Goal: Transaction & Acquisition: Purchase product/service

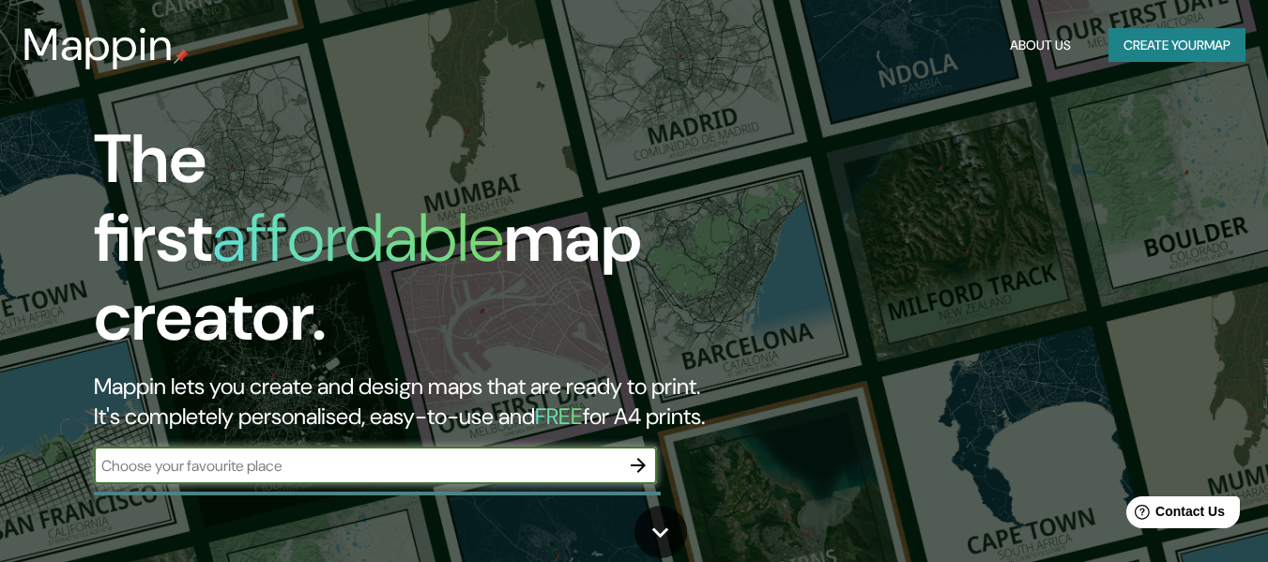
paste input "17.03166341670628, -96.74074929011095"
type input "17.03166341670628, -96.74074929011095"
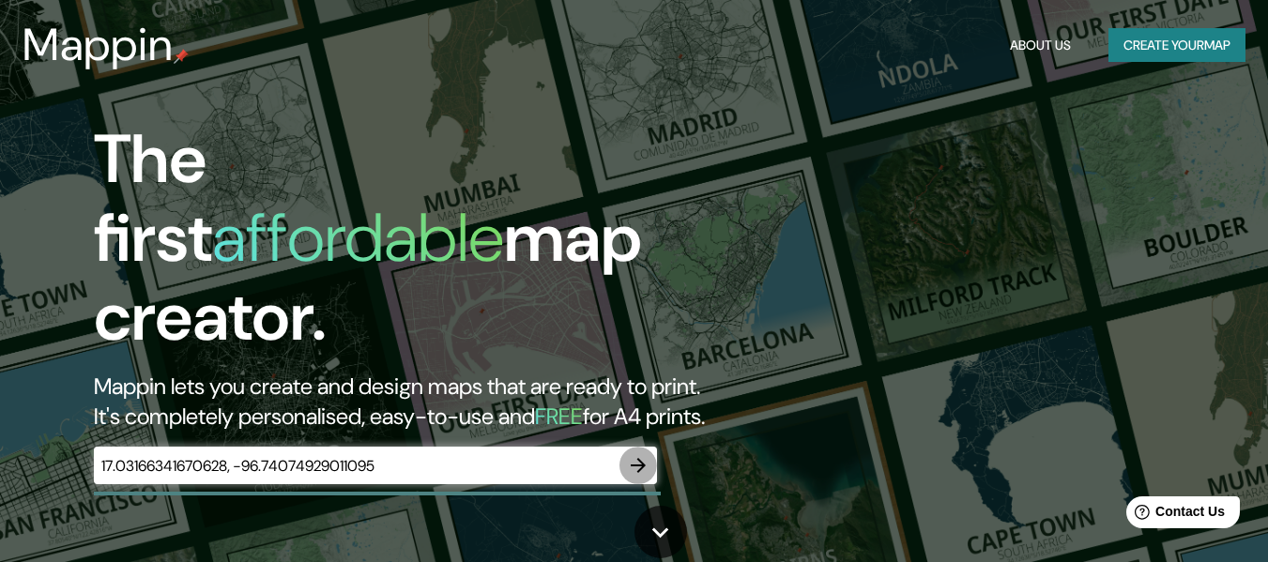
click at [635, 454] on icon "button" at bounding box center [638, 465] width 23 height 23
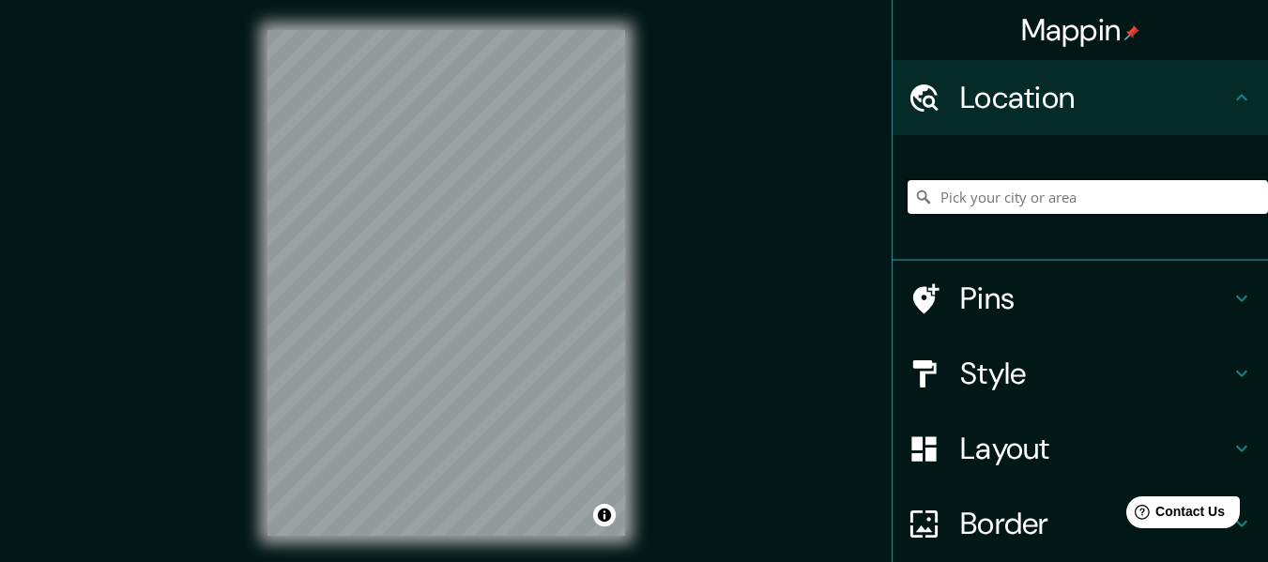
click at [986, 197] on input "Pick your city or area" at bounding box center [1088, 197] width 361 height 34
paste input "17.03166341670628, -96.74074929011095"
click at [245, 155] on div "© Mapbox © OpenStreetMap Improve this map" at bounding box center [447, 283] width 418 height 566
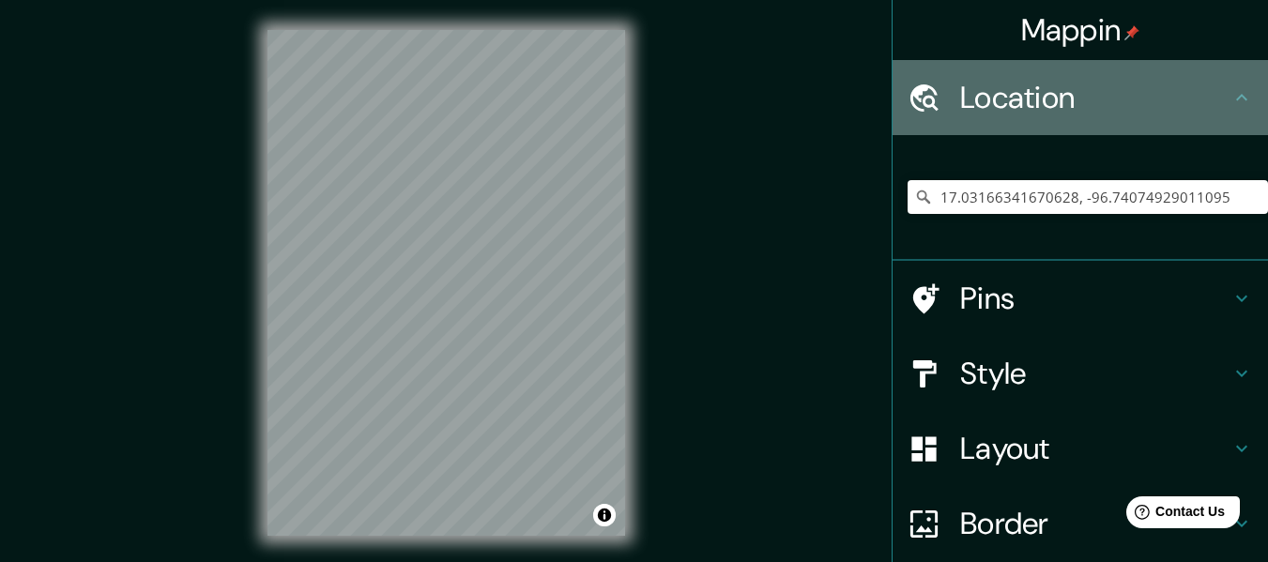
click at [1085, 91] on h4 "Location" at bounding box center [1095, 98] width 270 height 38
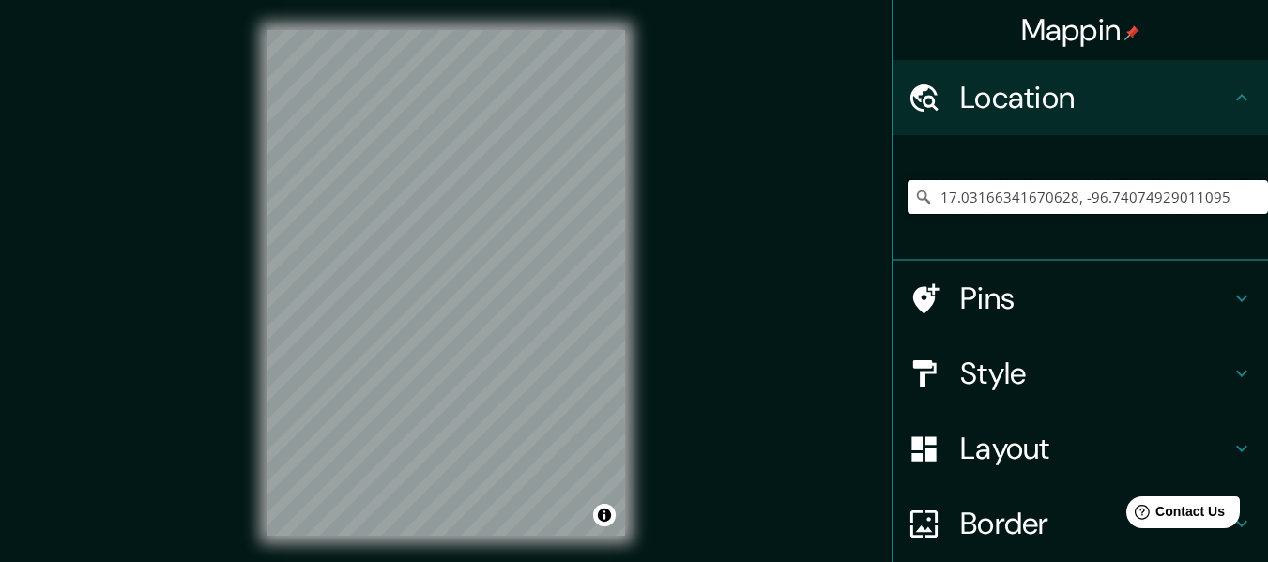
drag, startPoint x: 1223, startPoint y: 195, endPoint x: 917, endPoint y: 205, distance: 306.2
click at [917, 205] on div "17.03166341670628, -96.74074929011095 No results found" at bounding box center [1088, 197] width 361 height 34
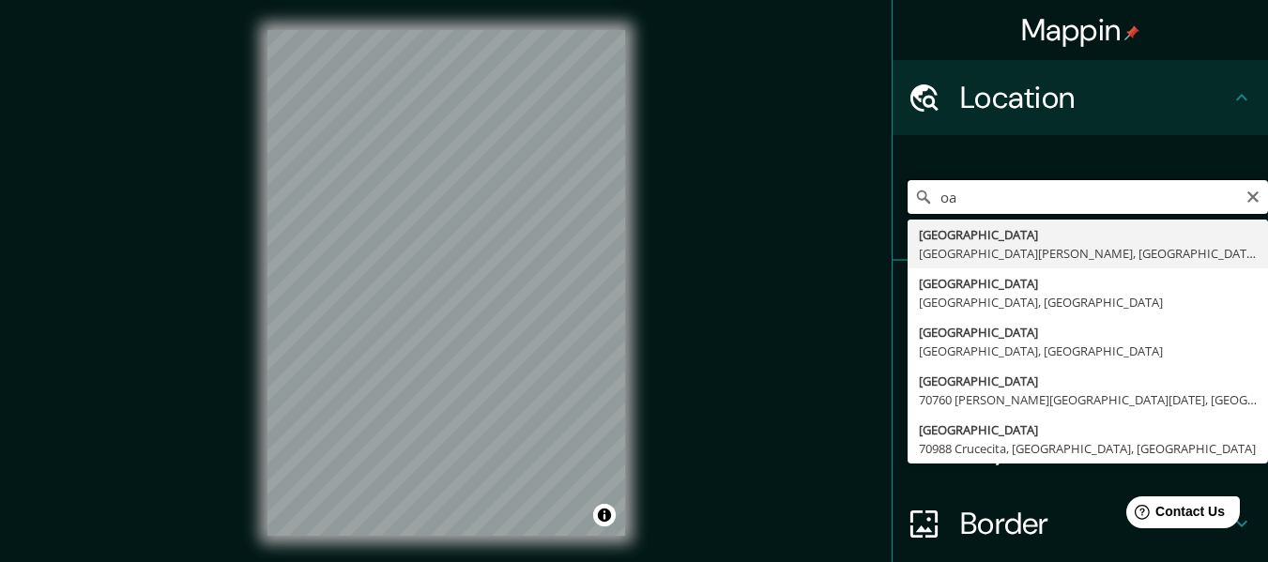
type input "o"
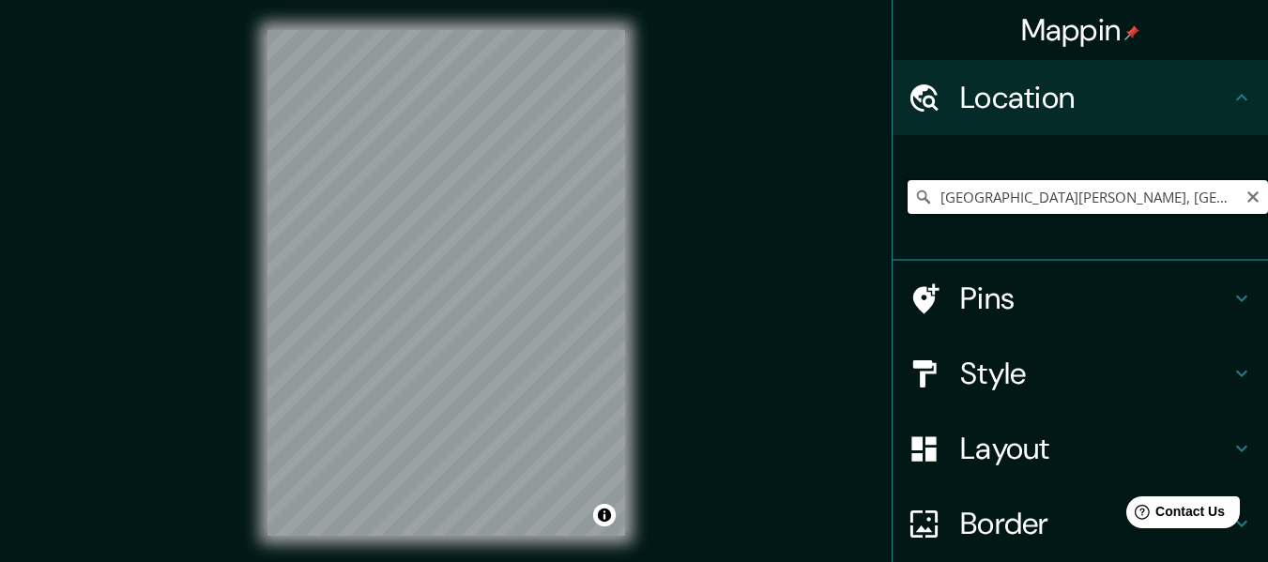
scroll to position [0, 164]
drag, startPoint x: 926, startPoint y: 196, endPoint x: 1282, endPoint y: 182, distance: 356.1
click at [1268, 182] on html "Mappin Location [GEOGRAPHIC_DATA] [GEOGRAPHIC_DATA][PERSON_NAME], [GEOGRAPHIC_D…" at bounding box center [634, 281] width 1268 height 562
paste input "Unidad Deportiva Santa [PERSON_NAME] Xoxocotlán"
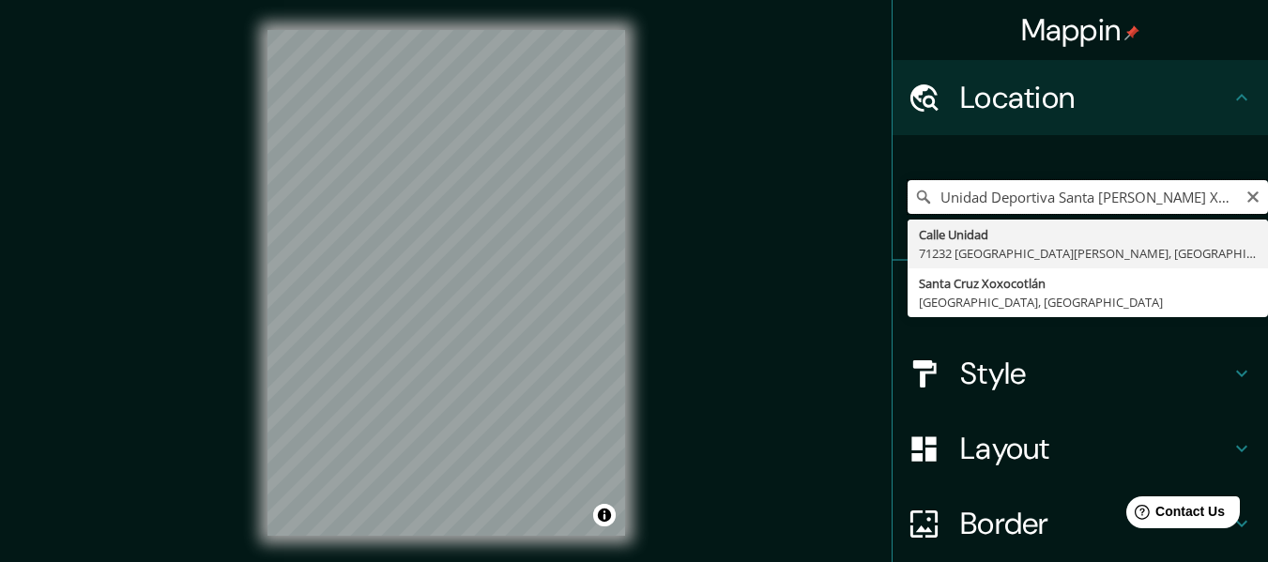
type input "[GEOGRAPHIC_DATA][PERSON_NAME], [GEOGRAPHIC_DATA], [GEOGRAPHIC_DATA]"
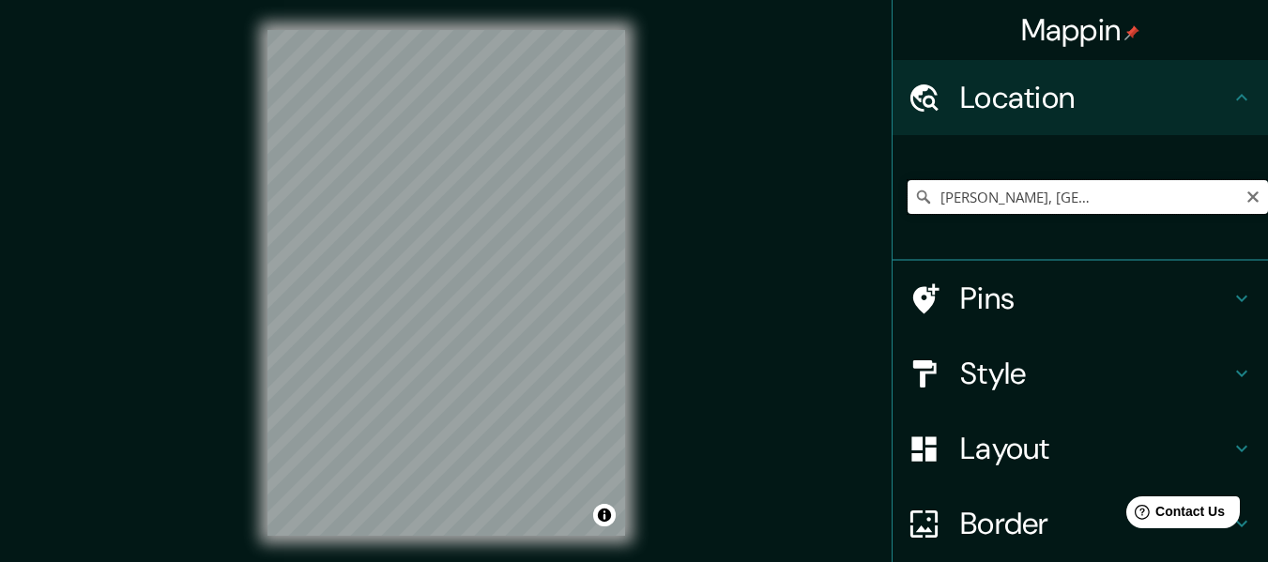
scroll to position [0, 164]
drag, startPoint x: 926, startPoint y: 193, endPoint x: 1282, endPoint y: 195, distance: 355.8
click at [1268, 195] on html "Mappin Location [GEOGRAPHIC_DATA][PERSON_NAME] [GEOGRAPHIC_DATA][PERSON_NAME], …" at bounding box center [634, 281] width 1268 height 562
paste input "Unidad Deportiva Santa [PERSON_NAME] Xoxocotlán"
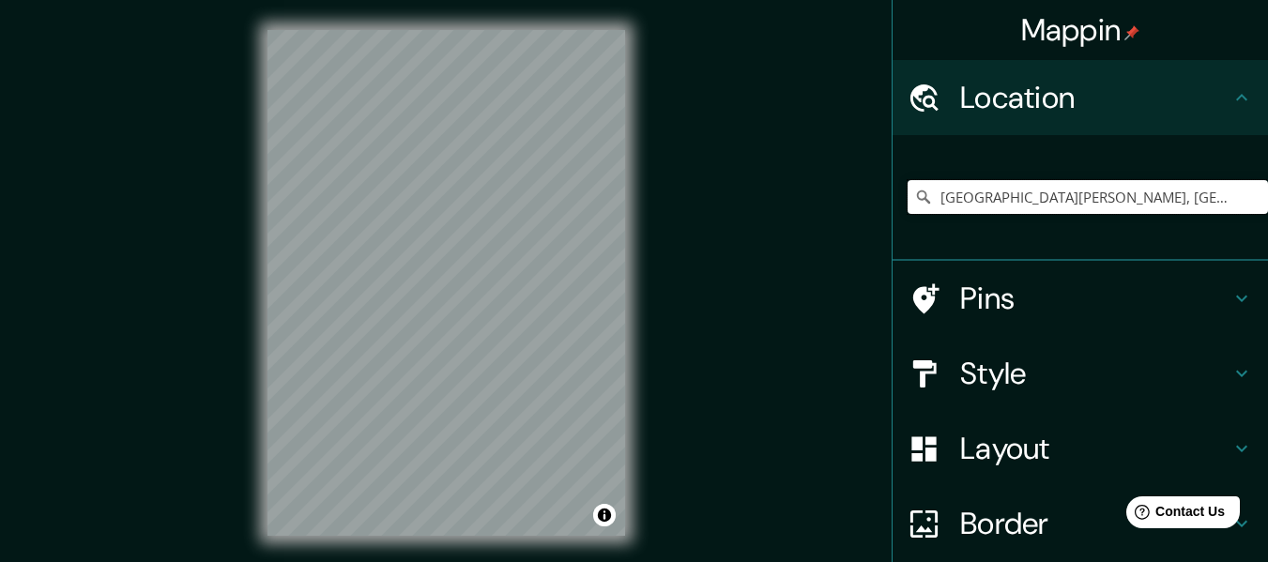
type input "[GEOGRAPHIC_DATA][PERSON_NAME], [GEOGRAPHIC_DATA], [GEOGRAPHIC_DATA]"
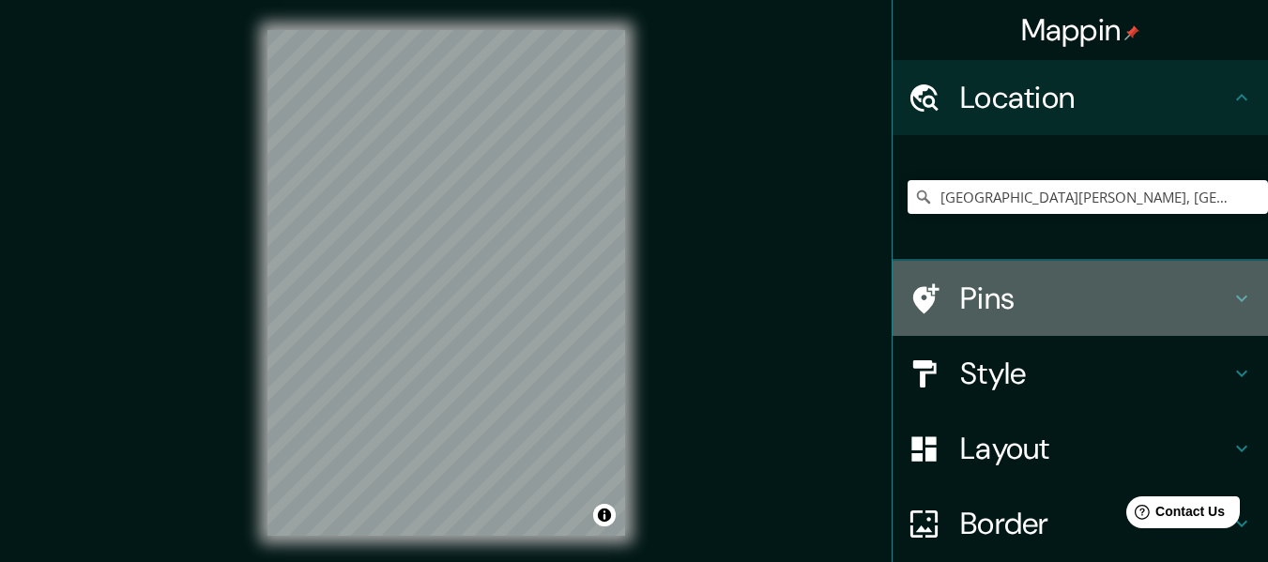
click at [1237, 300] on icon at bounding box center [1242, 298] width 23 height 23
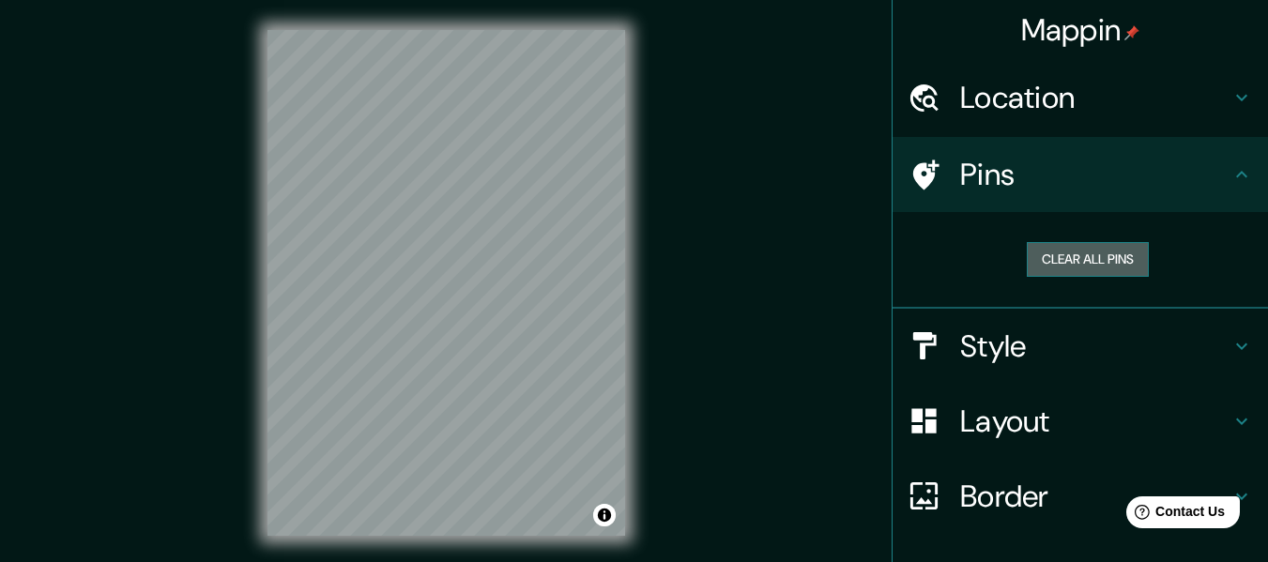
click at [1092, 253] on button "Clear all pins" at bounding box center [1088, 259] width 122 height 35
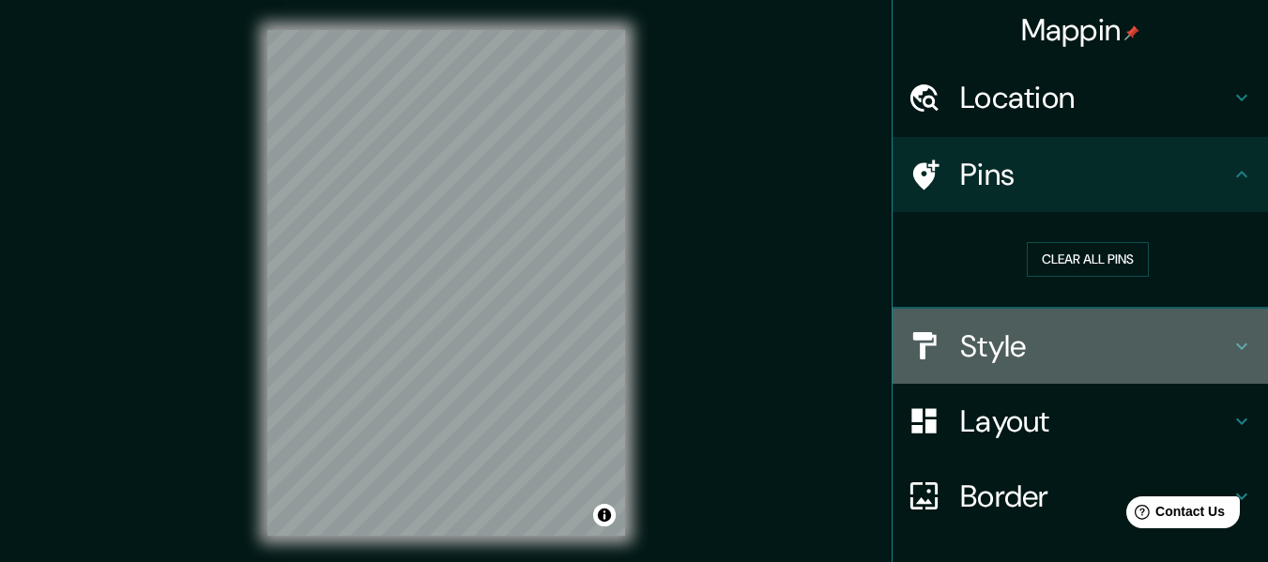
click at [1094, 334] on h4 "Style" at bounding box center [1095, 347] width 270 height 38
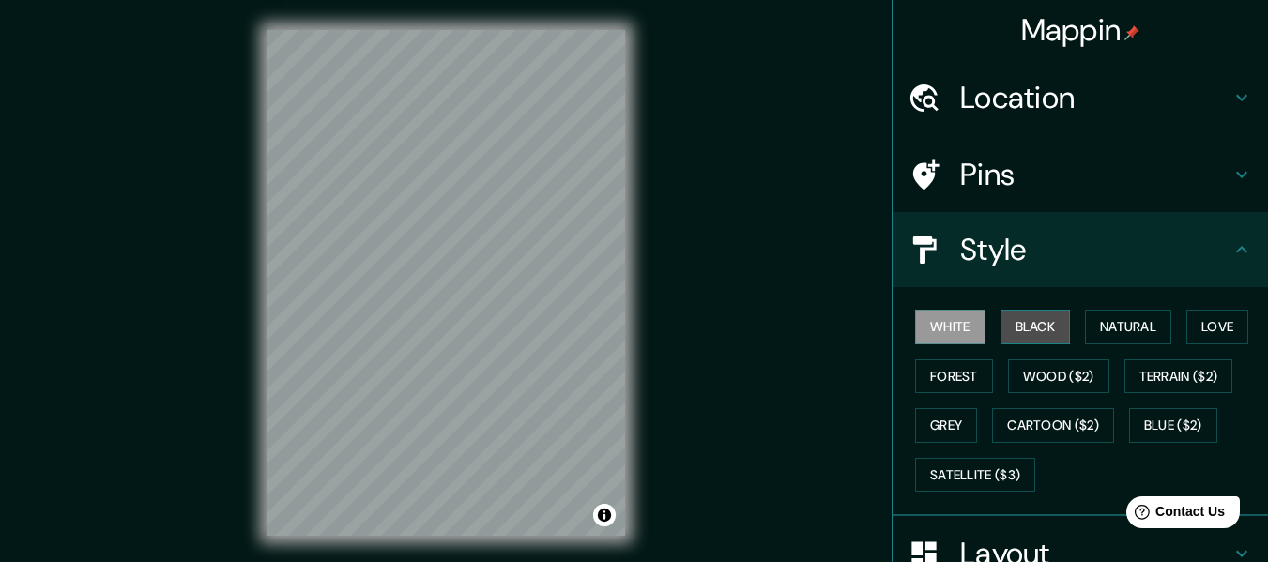
click at [1023, 331] on button "Black" at bounding box center [1036, 327] width 70 height 35
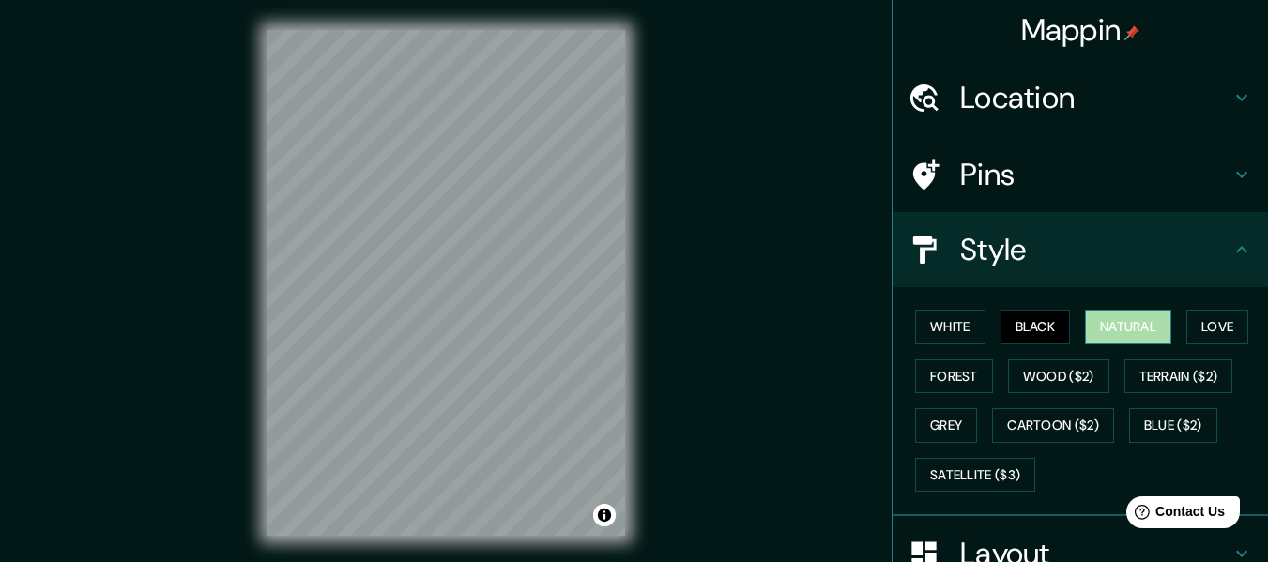
click at [1089, 329] on button "Natural" at bounding box center [1128, 327] width 86 height 35
click at [693, 317] on div "Mappin Location [GEOGRAPHIC_DATA] [GEOGRAPHIC_DATA][PERSON_NAME] [GEOGRAPHIC_DA…" at bounding box center [634, 298] width 1268 height 596
click at [1193, 316] on button "Love" at bounding box center [1218, 327] width 62 height 35
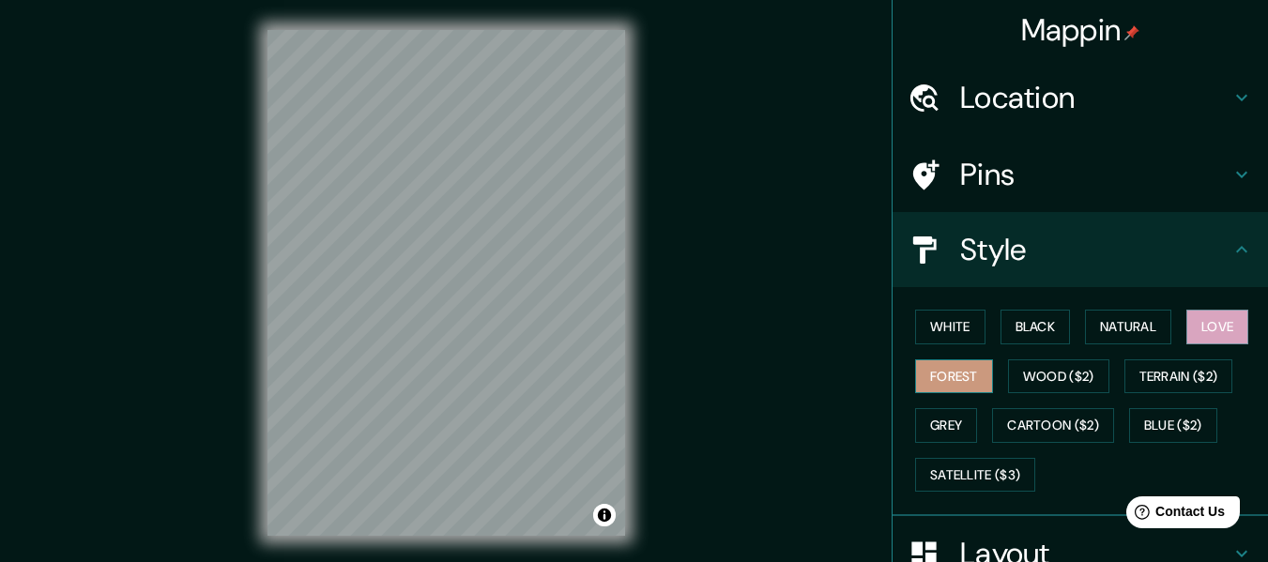
click at [945, 379] on button "Forest" at bounding box center [954, 377] width 78 height 35
click at [1022, 387] on button "Wood ($2)" at bounding box center [1058, 377] width 101 height 35
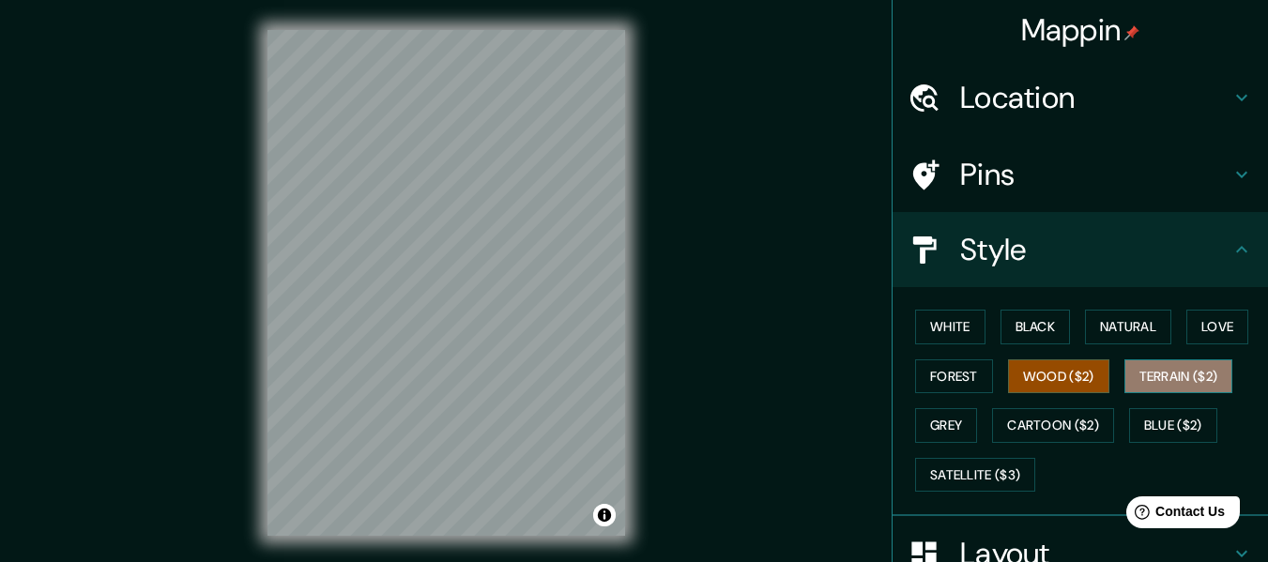
click at [1142, 377] on button "Terrain ($2)" at bounding box center [1179, 377] width 109 height 35
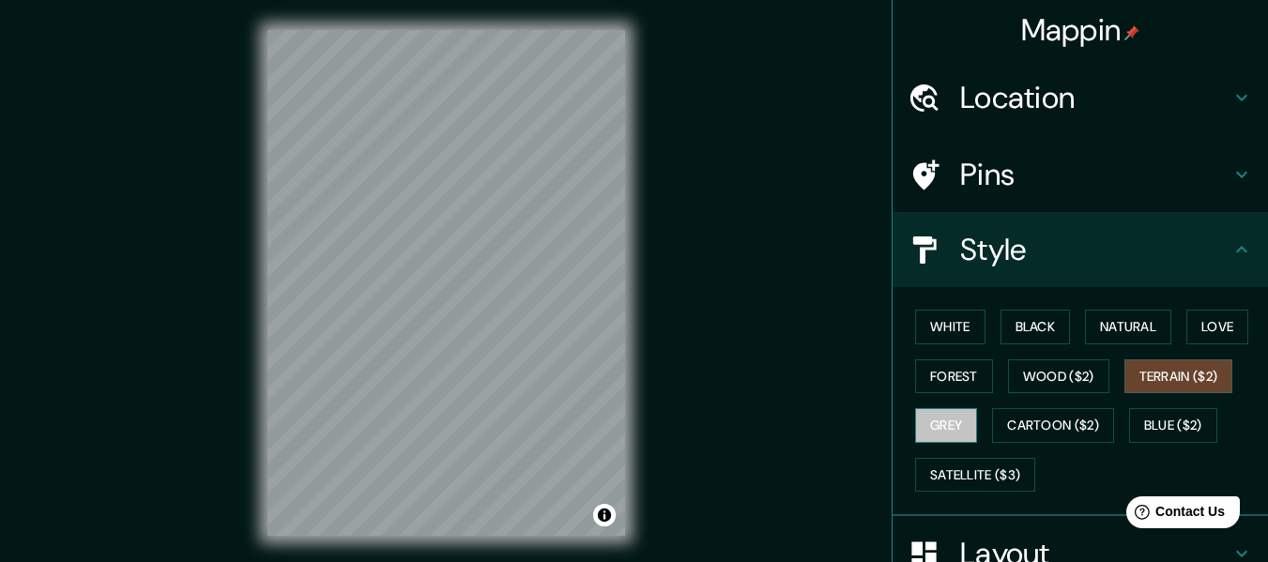
click at [916, 420] on button "Grey" at bounding box center [946, 425] width 62 height 35
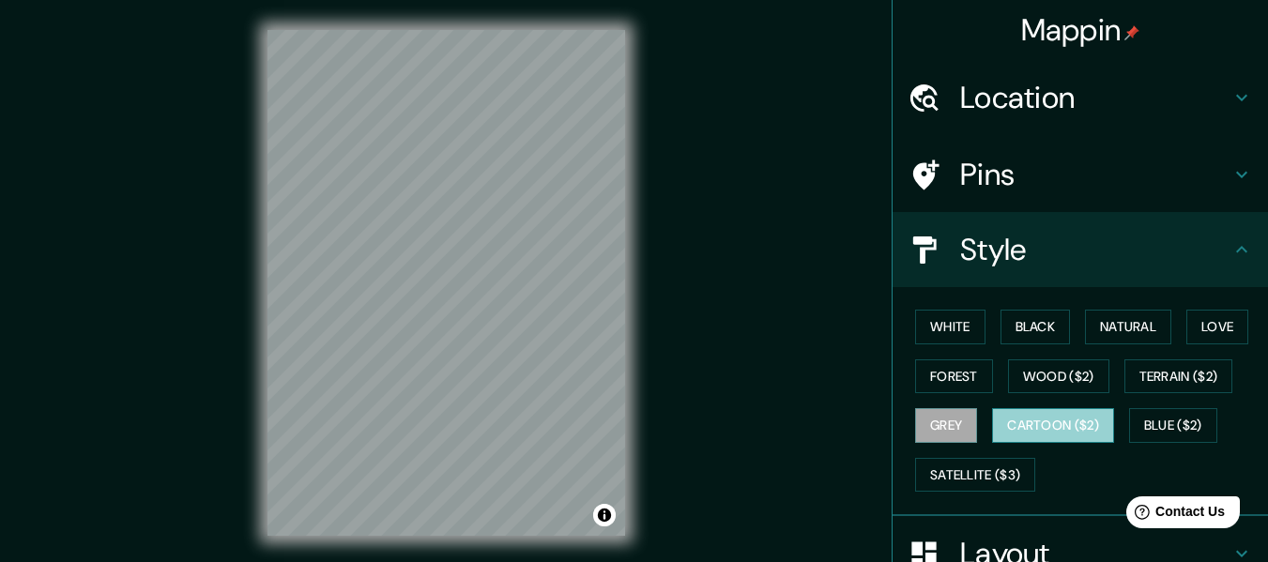
click at [1059, 432] on button "Cartoon ($2)" at bounding box center [1053, 425] width 122 height 35
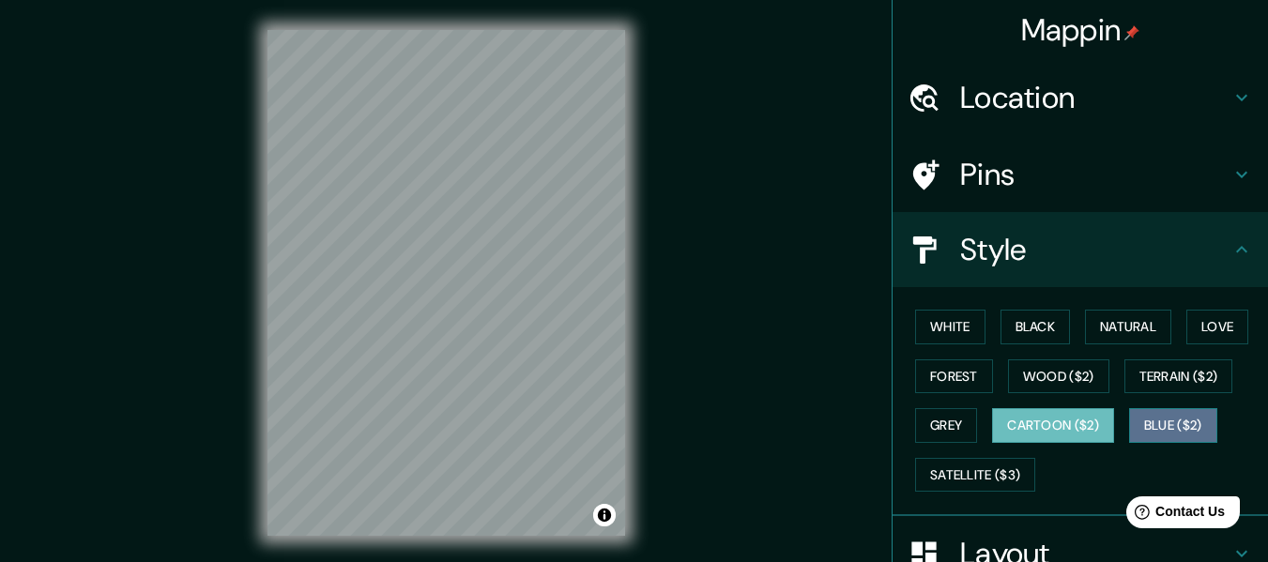
click at [1131, 422] on button "Blue ($2)" at bounding box center [1173, 425] width 88 height 35
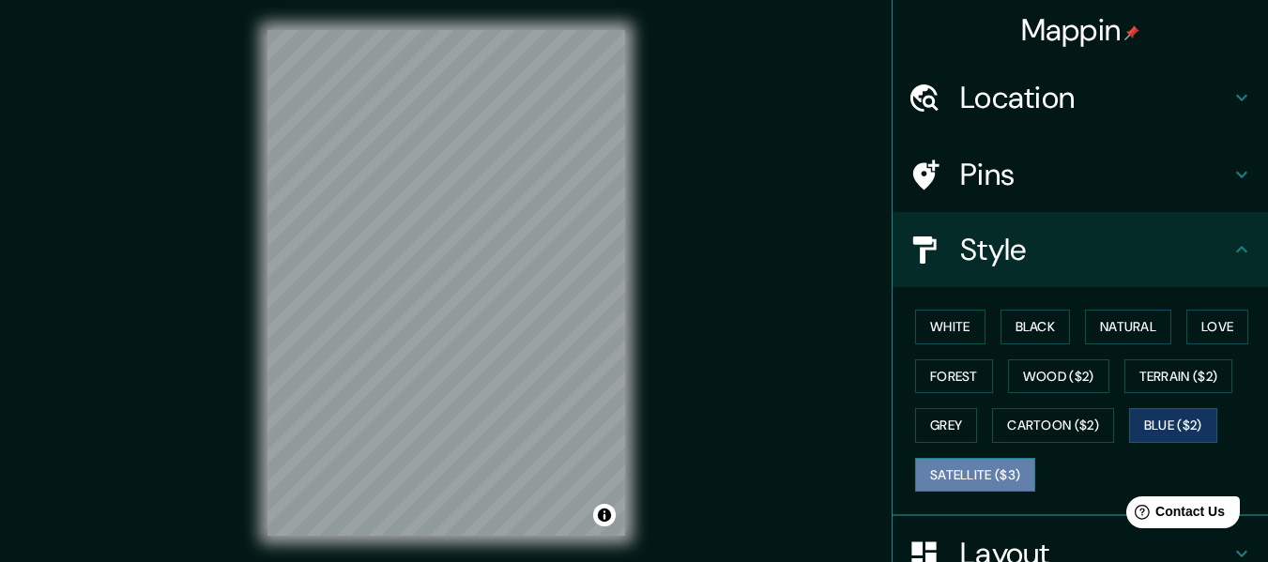
click at [986, 466] on button "Satellite ($3)" at bounding box center [975, 475] width 120 height 35
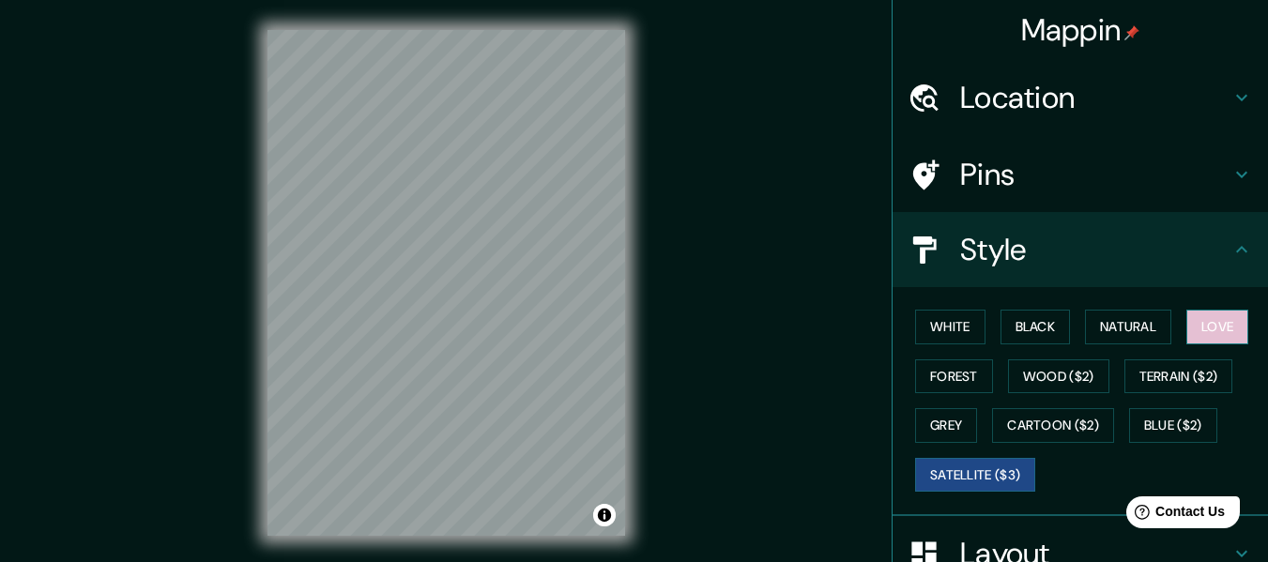
click at [1213, 330] on button "Love" at bounding box center [1218, 327] width 62 height 35
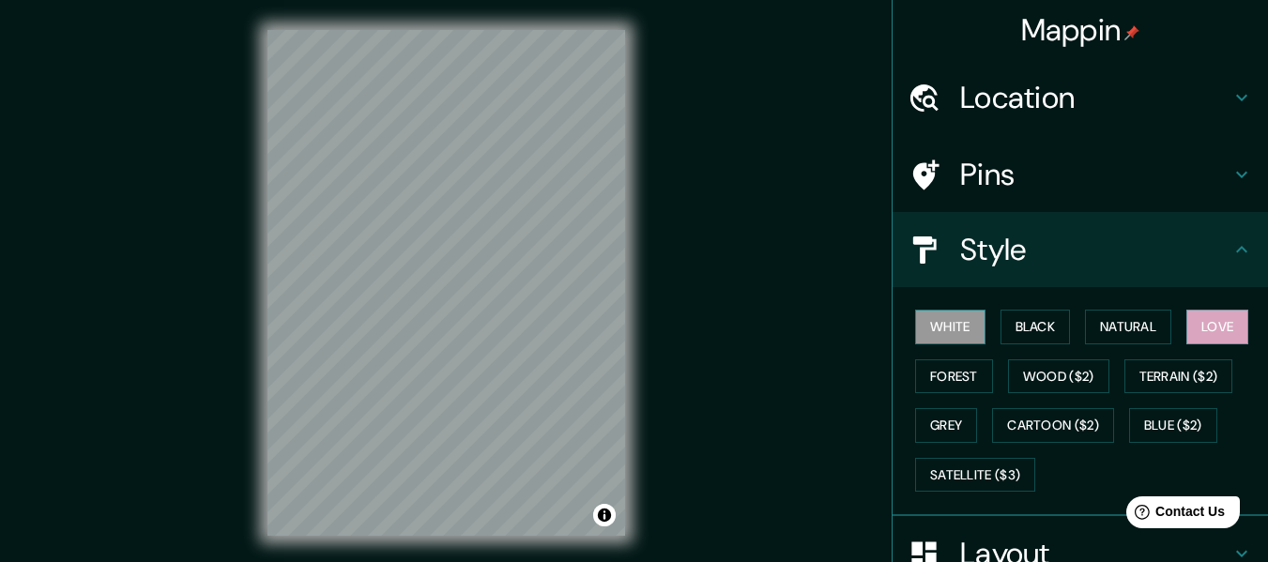
click at [968, 334] on button "White" at bounding box center [950, 327] width 70 height 35
click at [1047, 324] on button "Black" at bounding box center [1036, 327] width 70 height 35
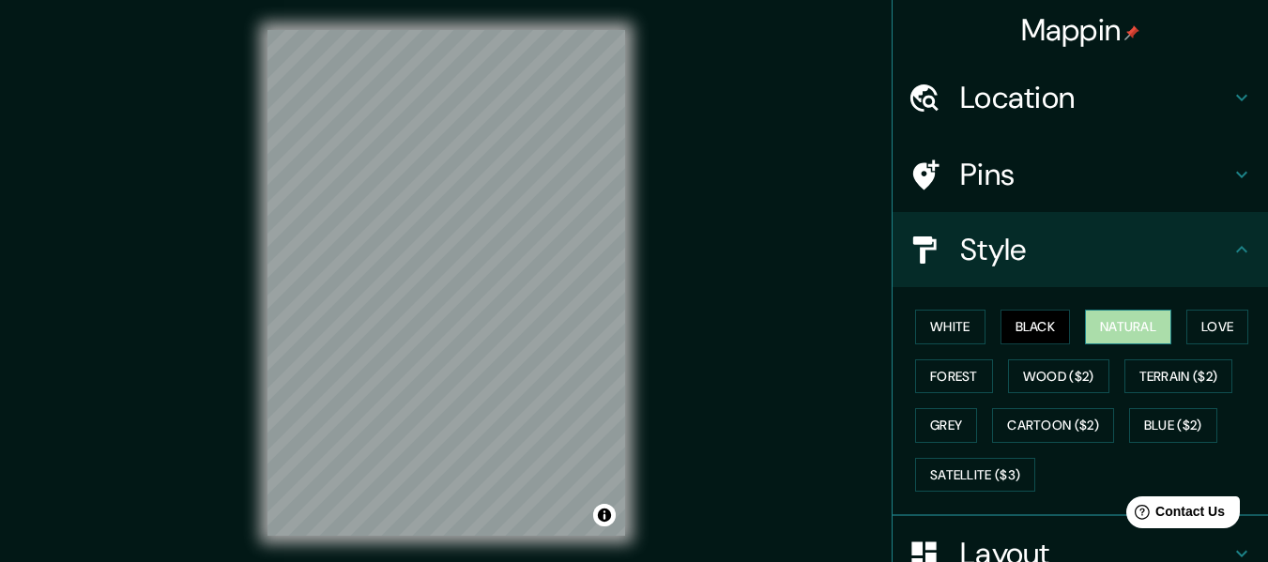
click at [1115, 333] on button "Natural" at bounding box center [1128, 327] width 86 height 35
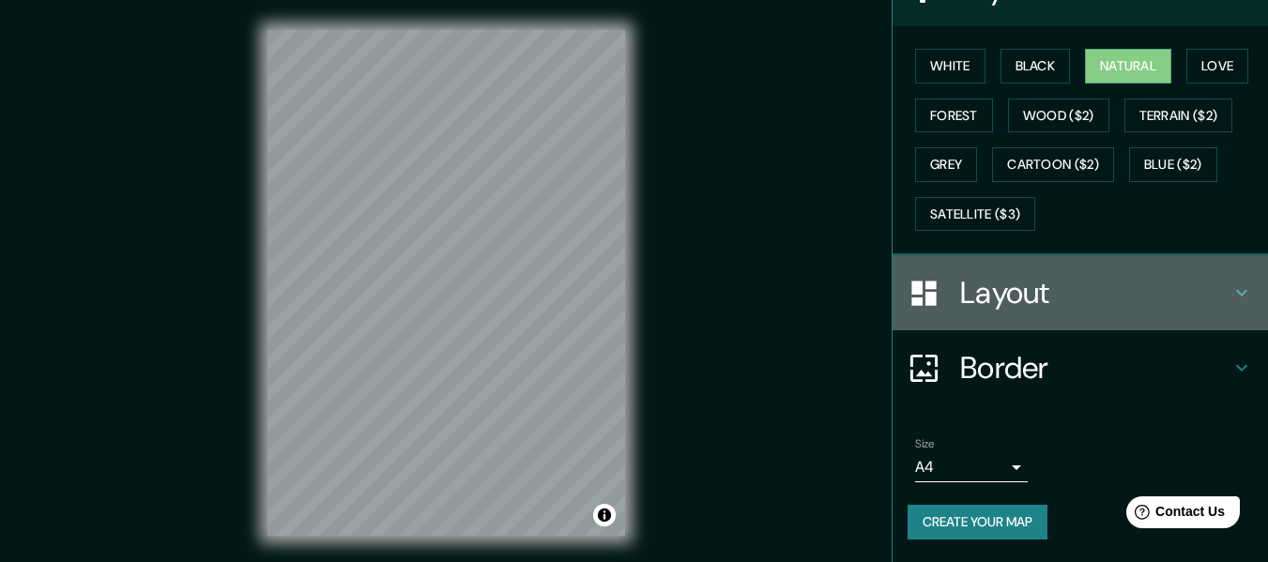
click at [1215, 289] on h4 "Layout" at bounding box center [1095, 293] width 270 height 38
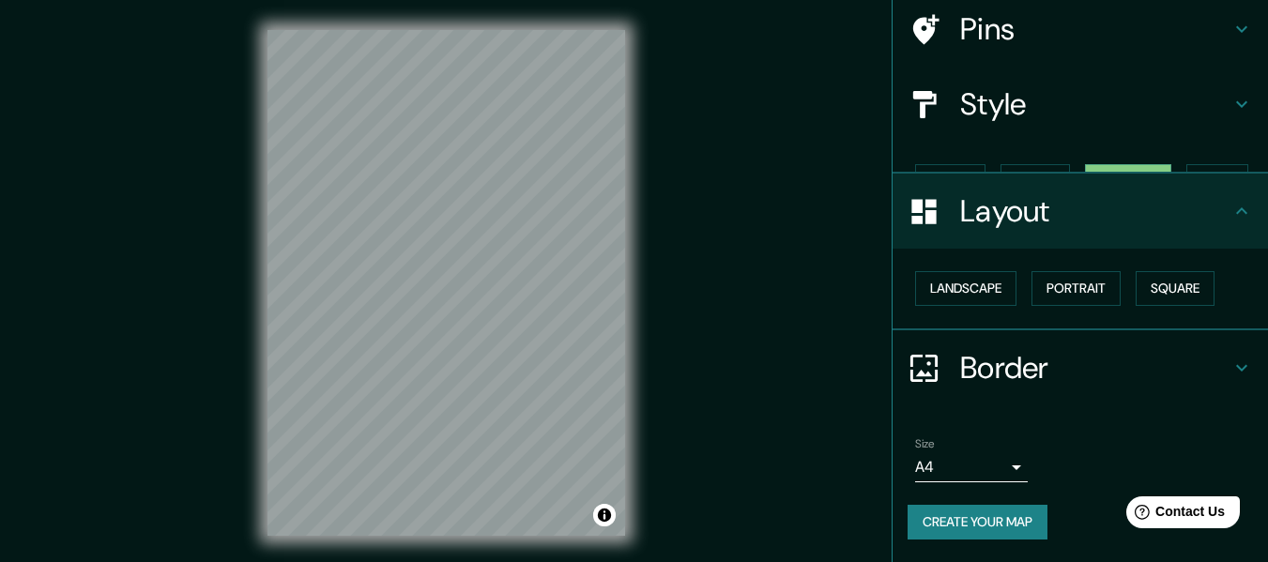
scroll to position [113, 0]
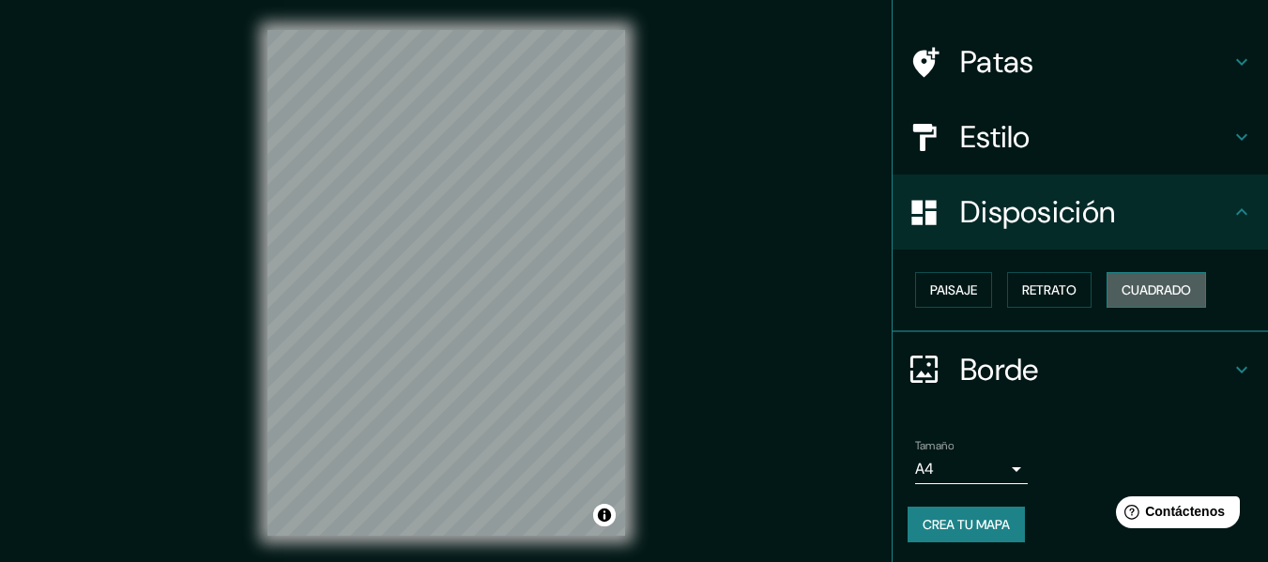
click at [1122, 289] on font "Cuadrado" at bounding box center [1156, 290] width 69 height 17
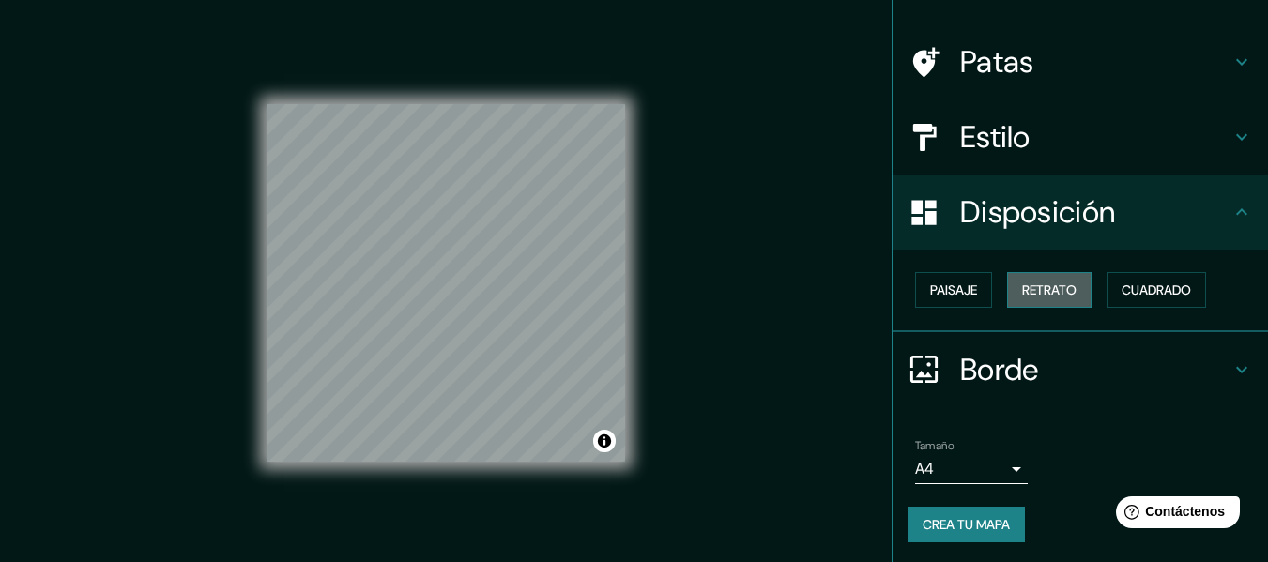
click at [1064, 298] on font "Retrato" at bounding box center [1049, 290] width 54 height 17
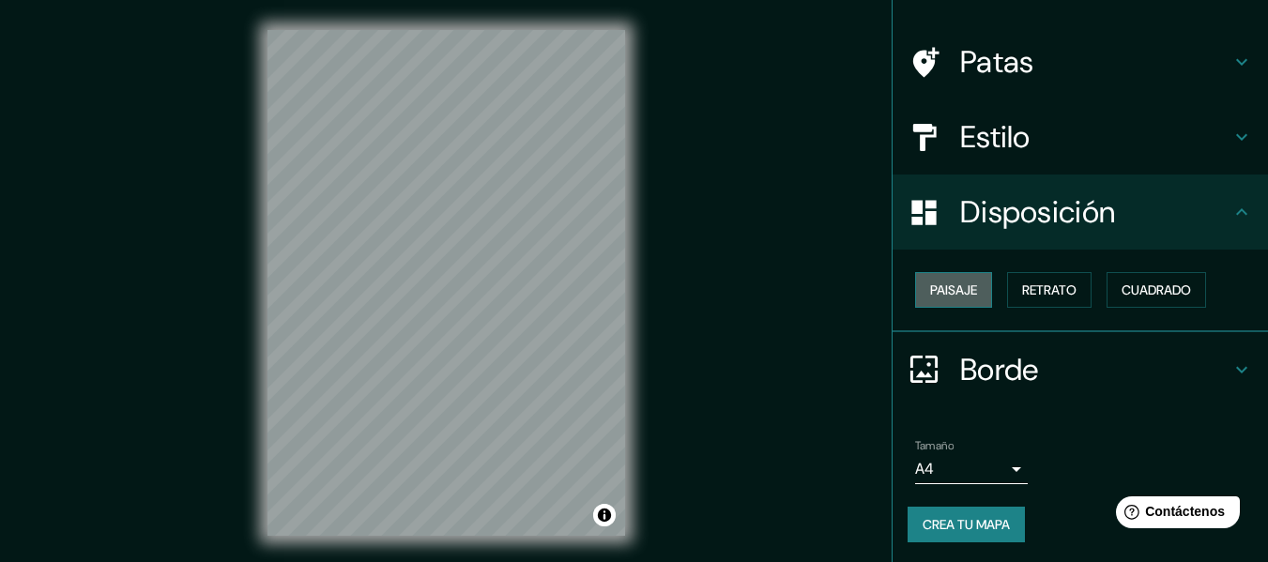
click at [947, 285] on font "Paisaje" at bounding box center [953, 290] width 47 height 17
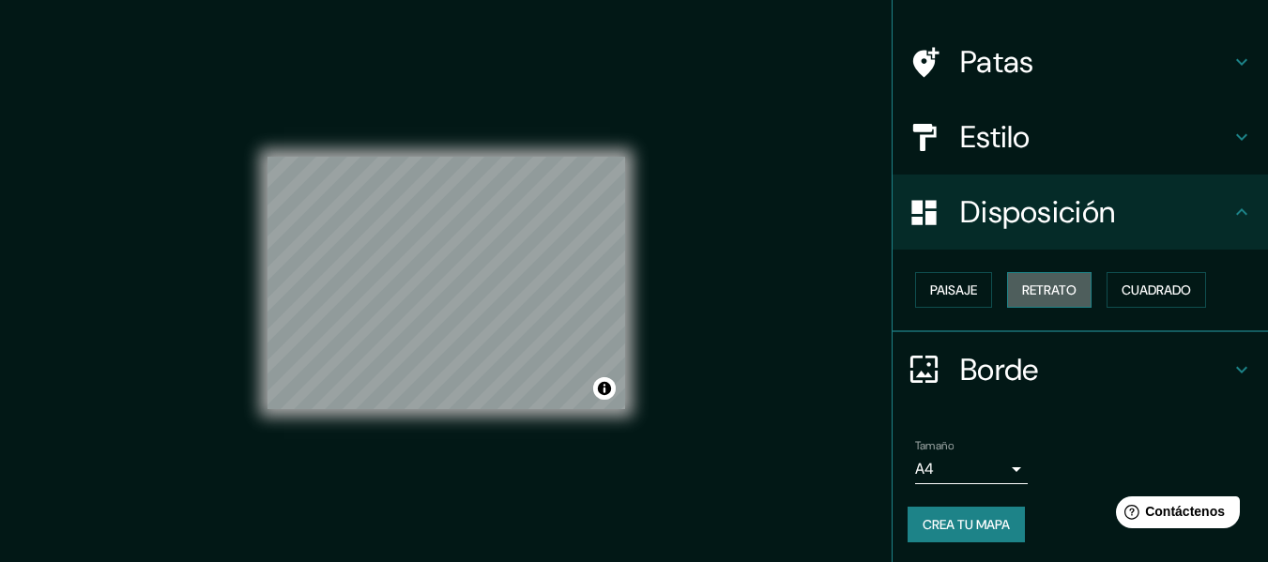
click at [1022, 281] on font "Retrato" at bounding box center [1049, 290] width 54 height 24
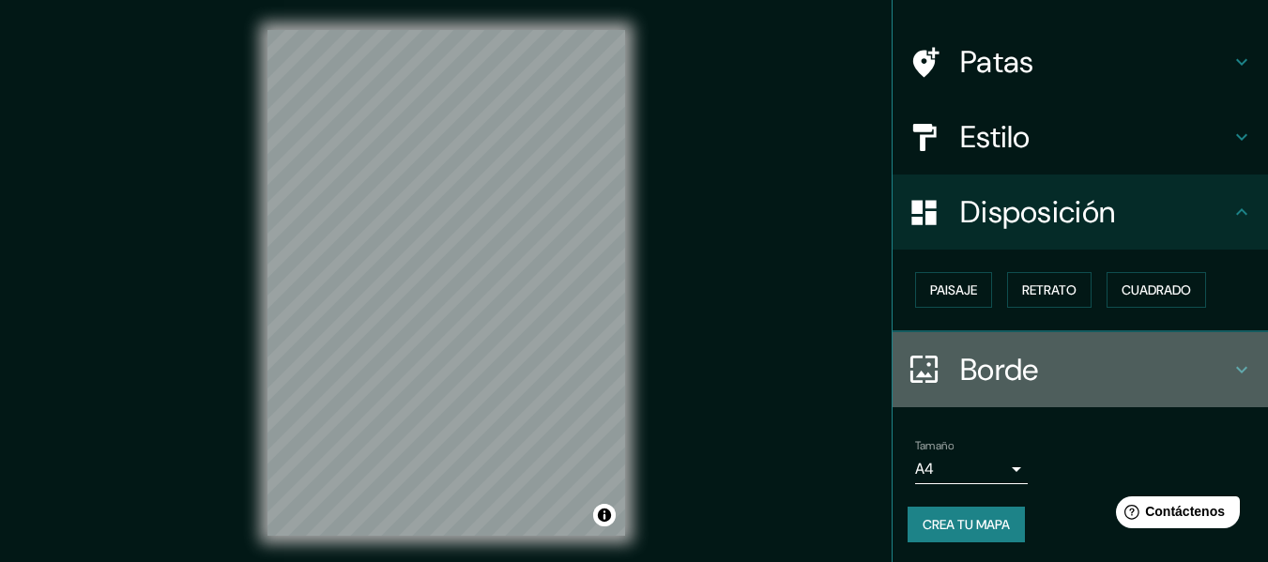
click at [1216, 374] on h4 "Borde" at bounding box center [1095, 370] width 270 height 38
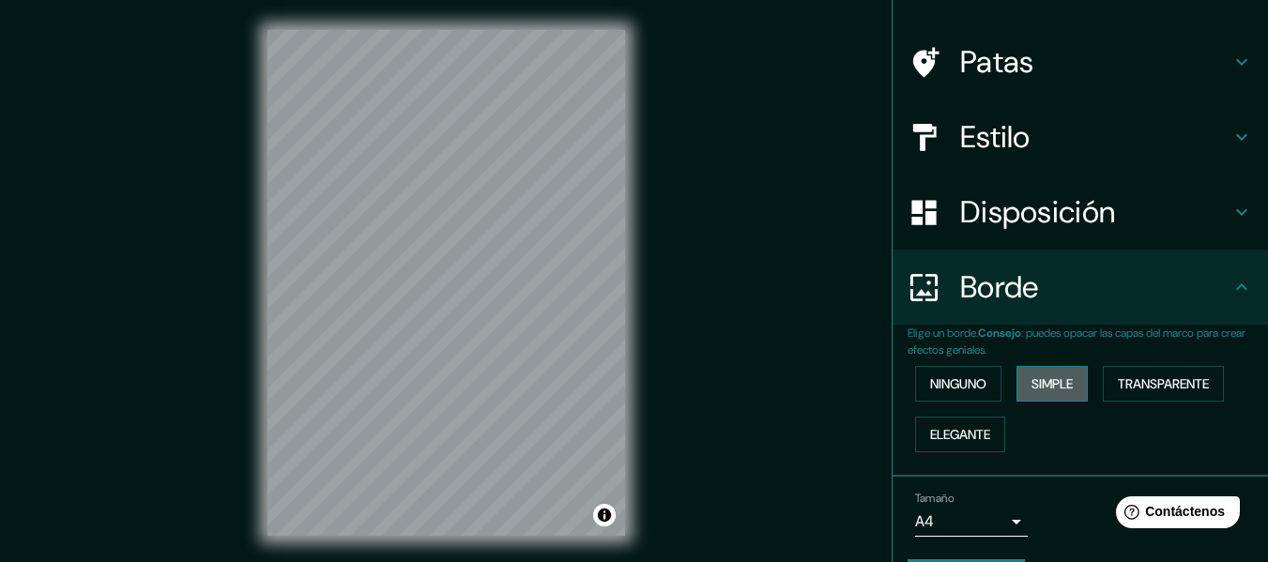
click at [1050, 380] on font "Simple" at bounding box center [1052, 384] width 41 height 17
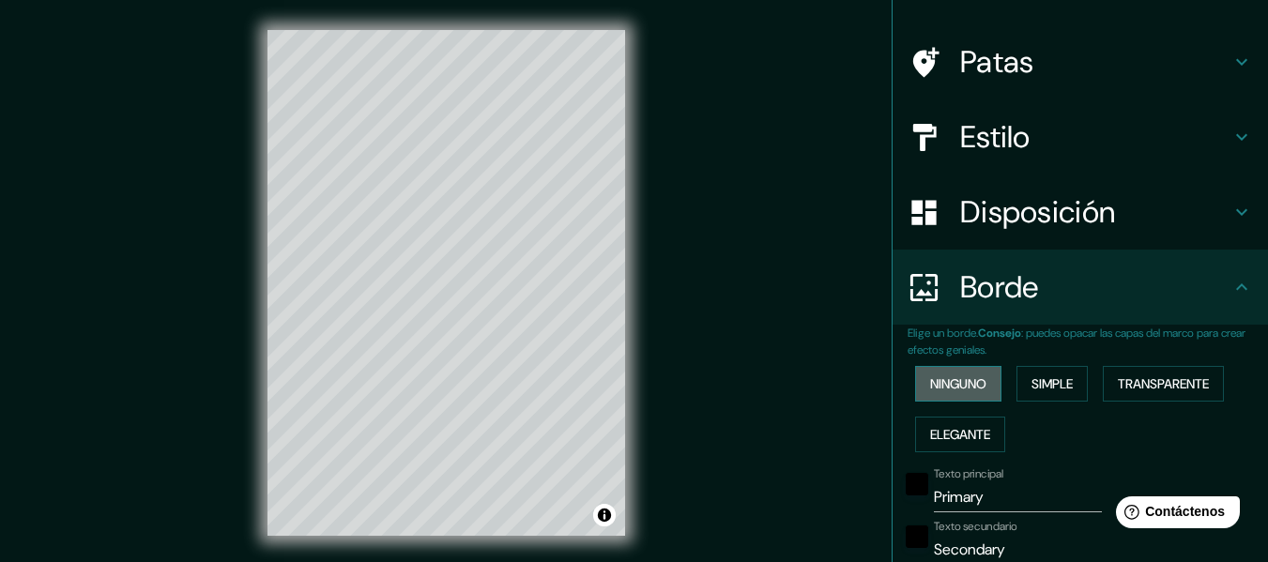
click at [969, 386] on font "Ninguno" at bounding box center [958, 384] width 56 height 17
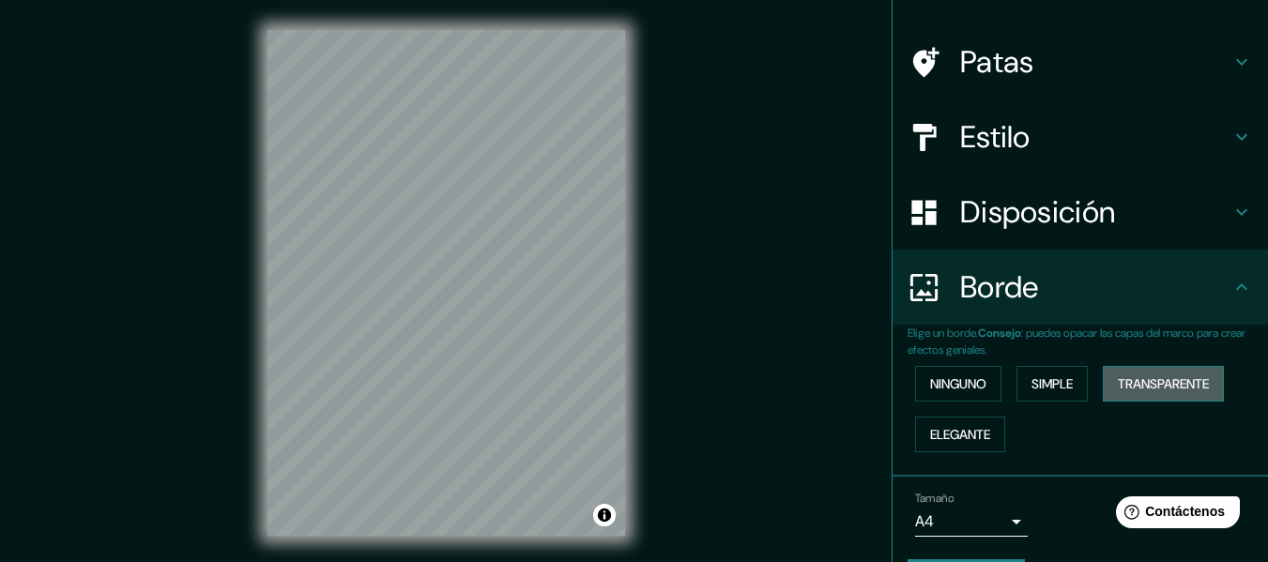
click at [1137, 382] on font "Transparente" at bounding box center [1163, 384] width 91 height 17
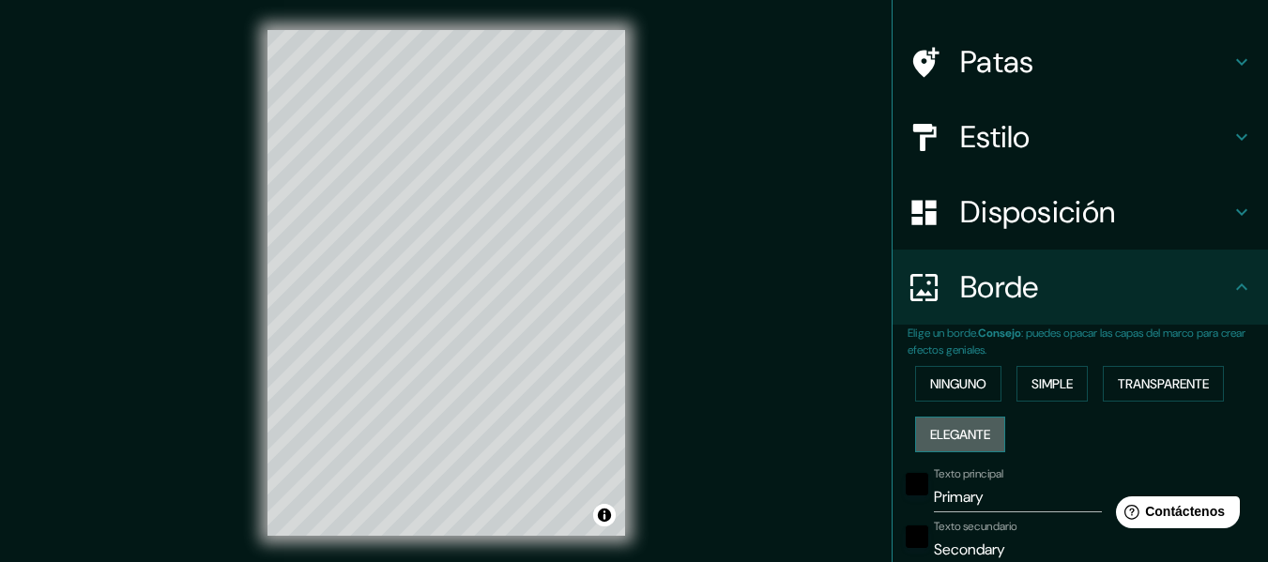
click at [930, 433] on font "Elegante" at bounding box center [960, 434] width 60 height 17
click at [944, 387] on font "Ninguno" at bounding box center [958, 384] width 56 height 17
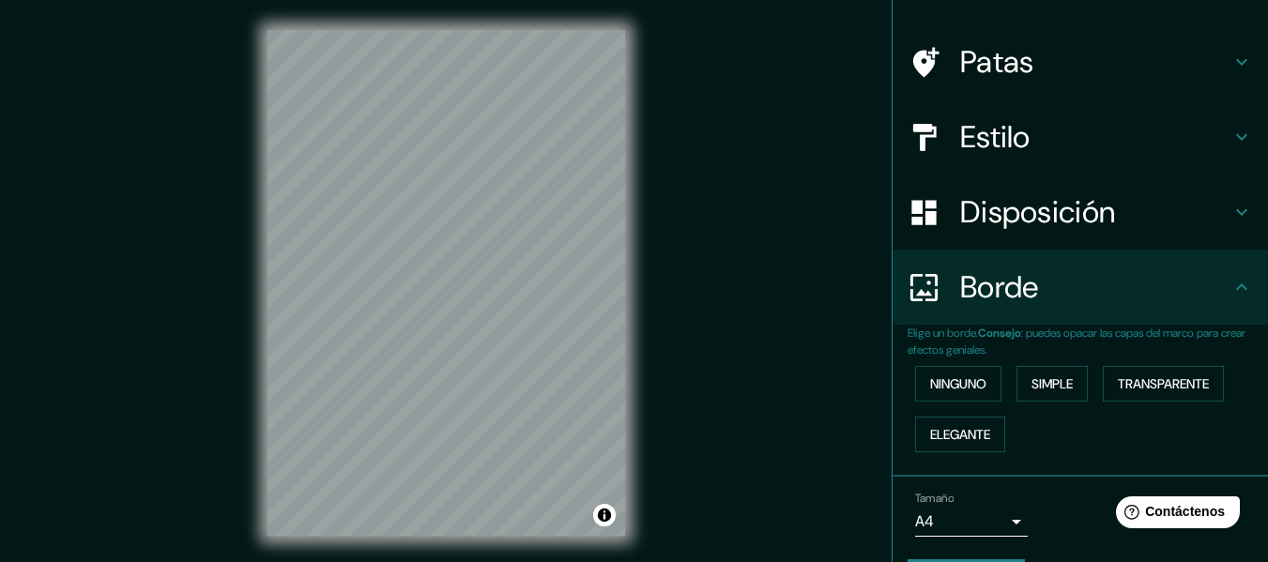
scroll to position [167, 0]
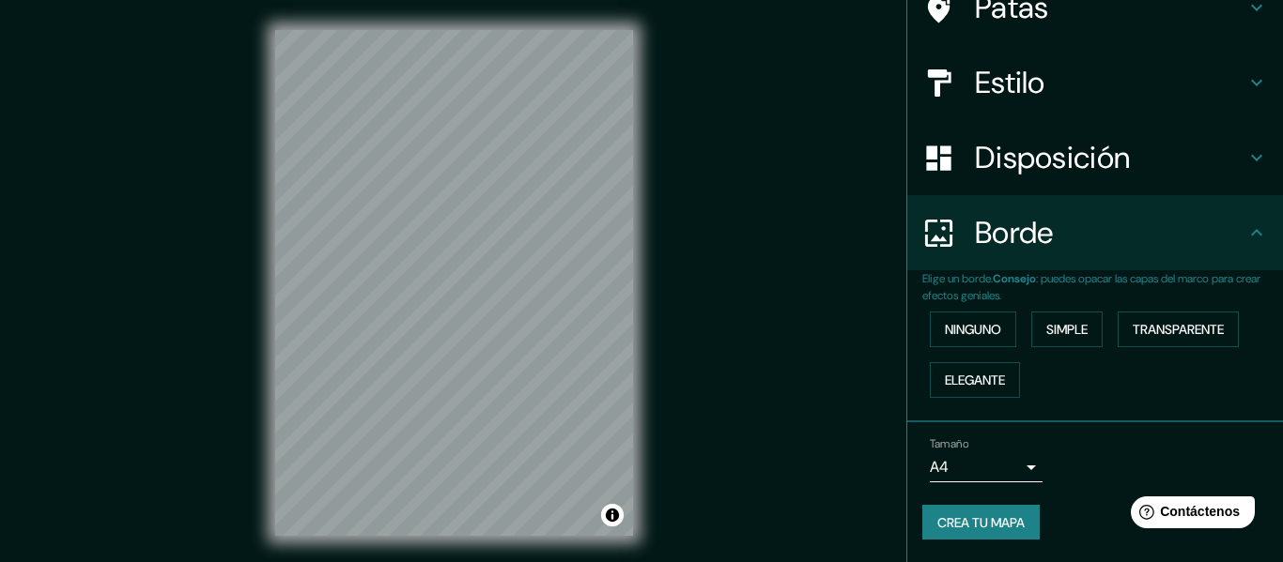
click at [1008, 464] on body "Mappin [GEOGRAPHIC_DATA][PERSON_NAME] [GEOGRAPHIC_DATA][PERSON_NAME], [GEOGRAPH…" at bounding box center [641, 281] width 1283 height 562
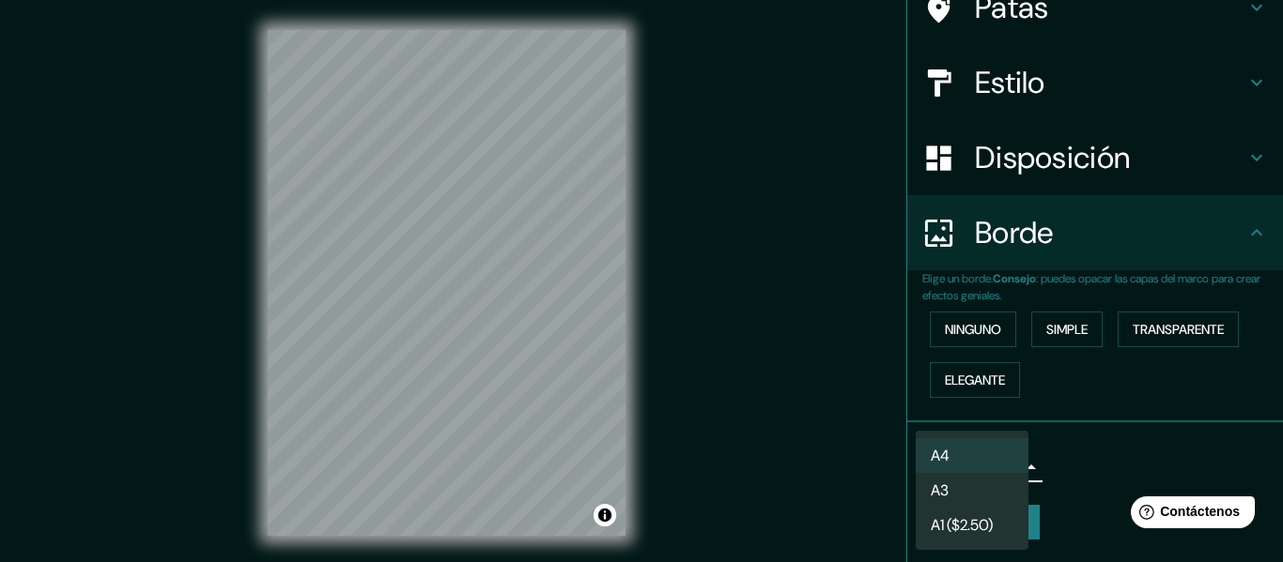
click at [1047, 463] on div at bounding box center [641, 281] width 1283 height 562
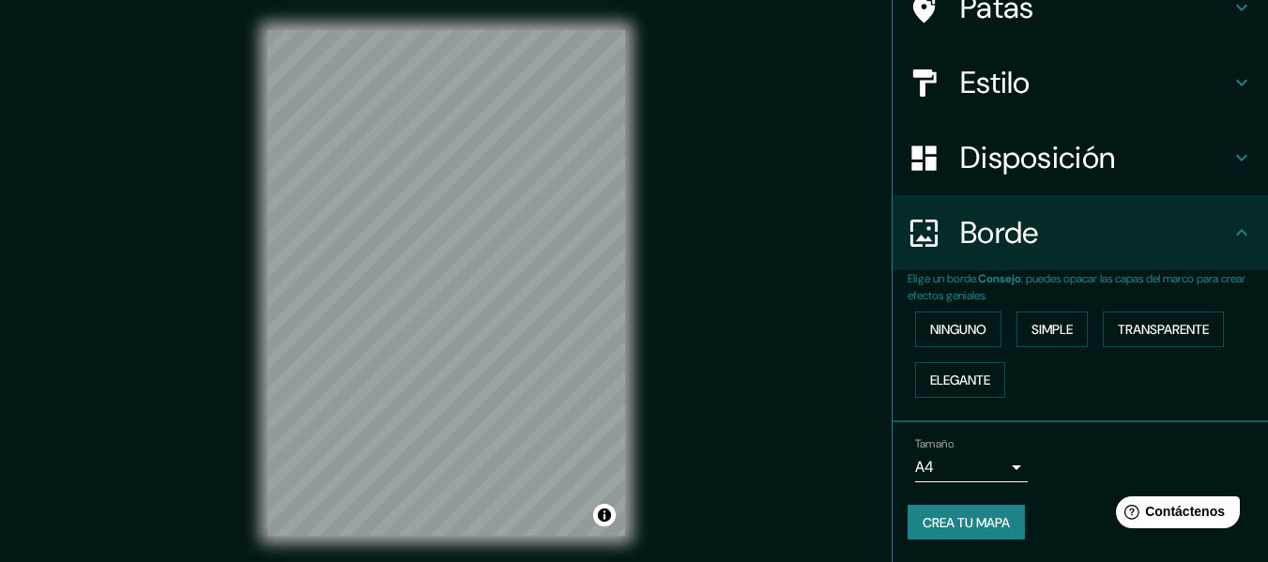
click at [1214, 90] on h4 "Estilo" at bounding box center [1095, 83] width 270 height 38
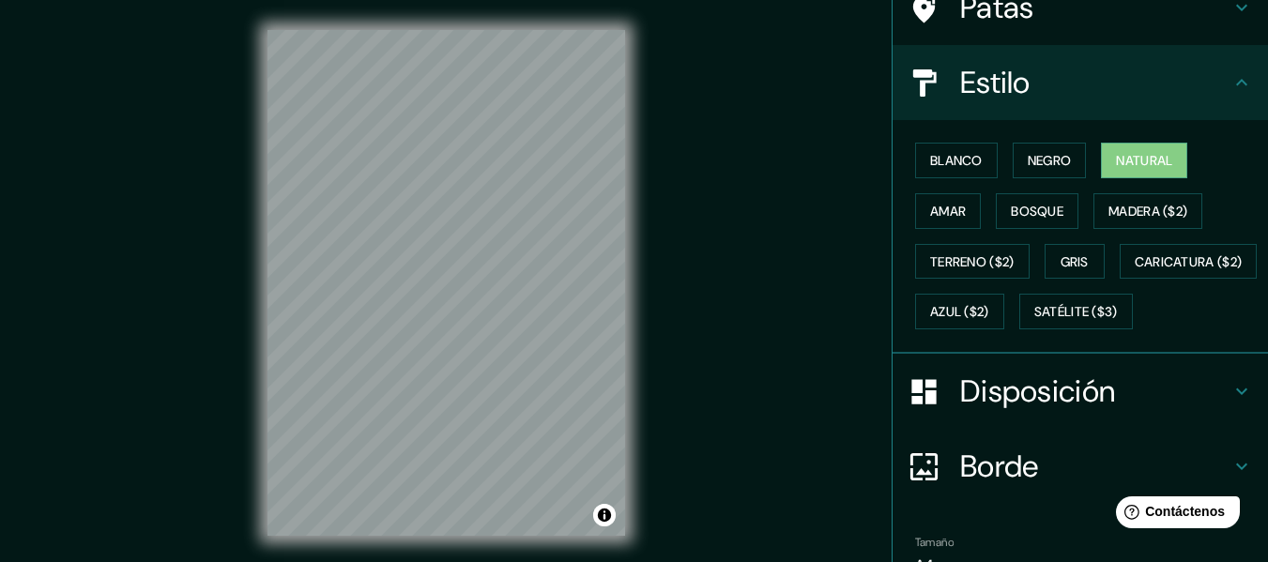
click at [1016, 191] on div "Blanco Negro Natural Amar Bosque Madera ($2) Terreno ($2) Gris Caricatura ($2) …" at bounding box center [1088, 236] width 361 height 202
click at [1018, 197] on button "Bosque" at bounding box center [1037, 211] width 83 height 36
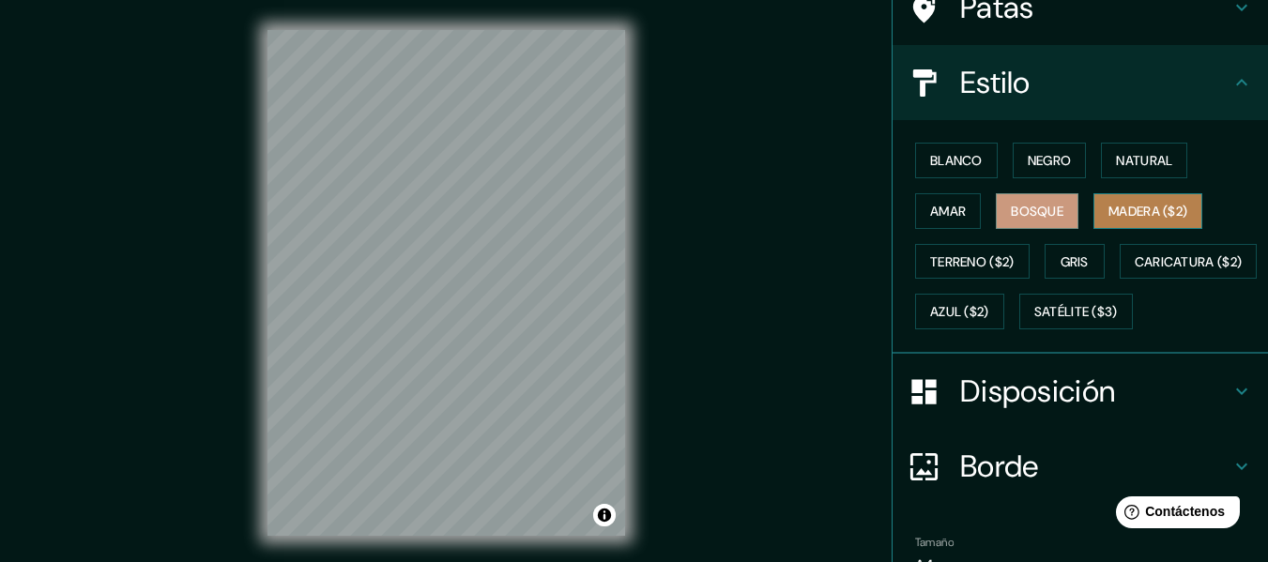
click at [1109, 207] on font "Madera ($2)" at bounding box center [1148, 211] width 79 height 17
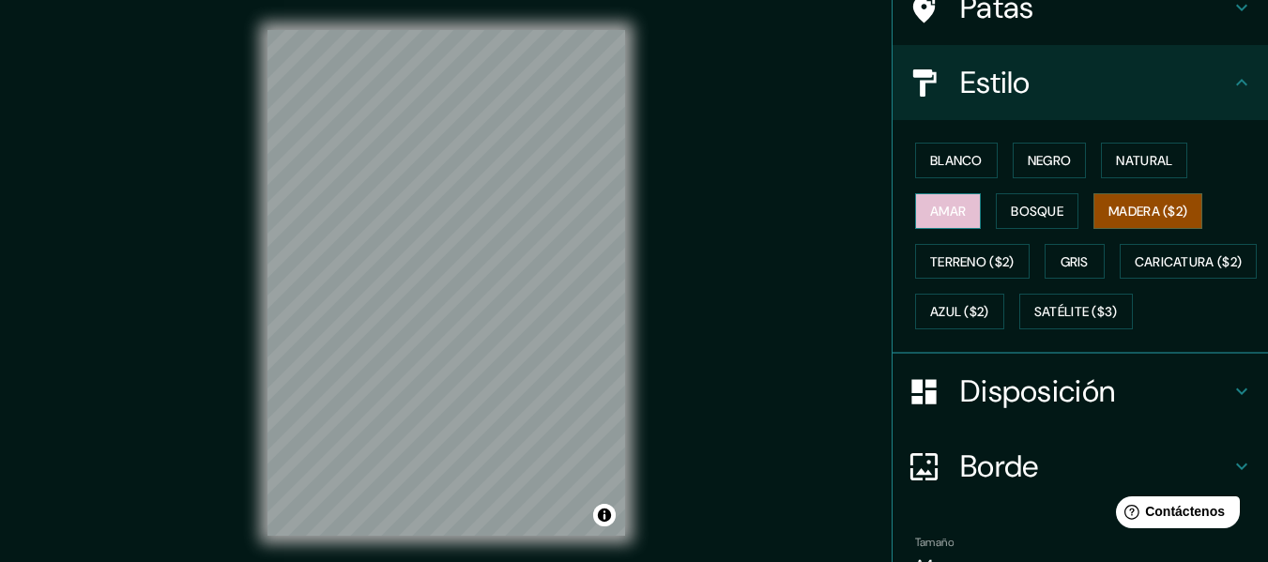
click at [943, 212] on font "Amar" at bounding box center [948, 211] width 36 height 17
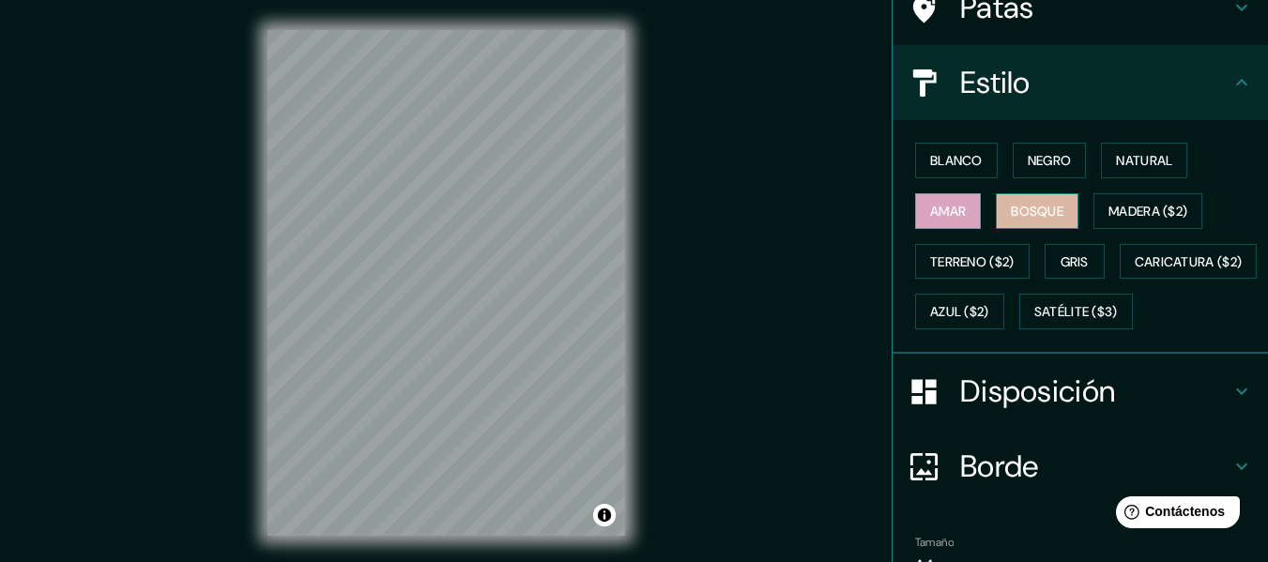
click at [1038, 209] on font "Bosque" at bounding box center [1037, 211] width 53 height 17
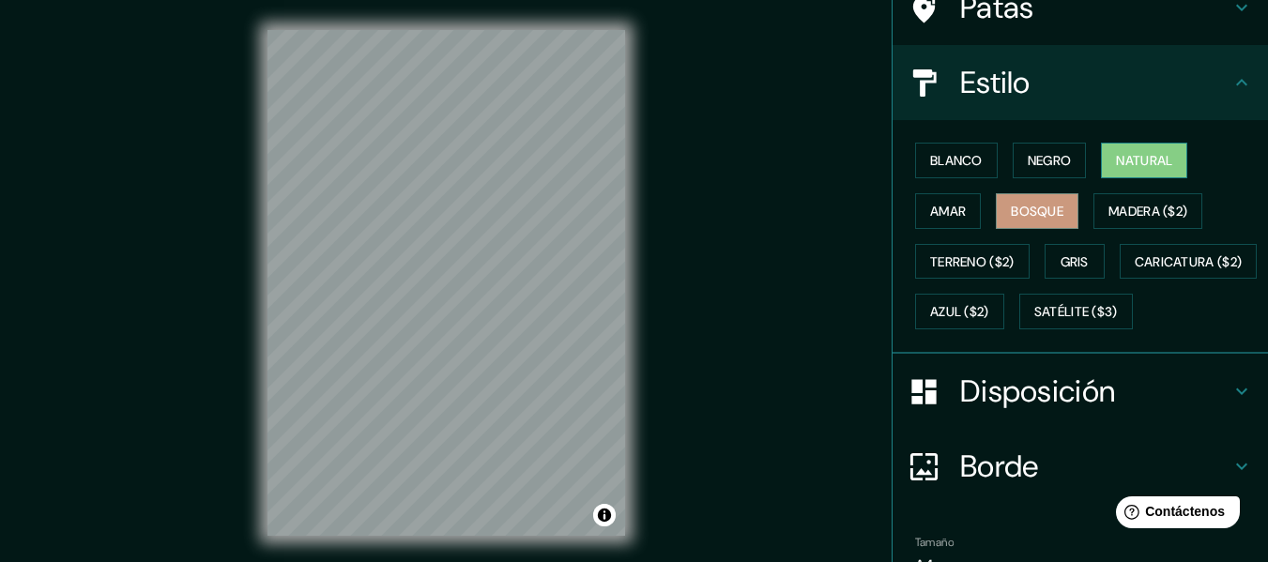
click at [1141, 149] on font "Natural" at bounding box center [1144, 160] width 56 height 24
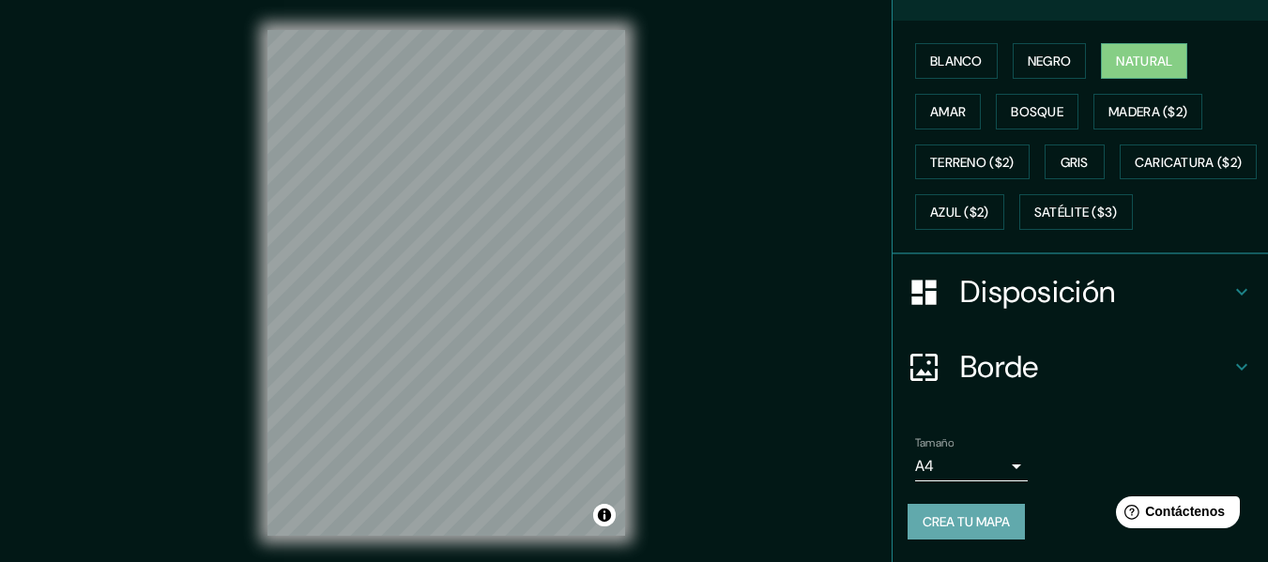
click at [965, 528] on font "Crea tu mapa" at bounding box center [966, 522] width 87 height 17
click at [967, 521] on div "Crea tu mapa" at bounding box center [1081, 522] width 346 height 36
click at [937, 528] on font "Crea tu mapa" at bounding box center [966, 522] width 87 height 17
click at [937, 528] on div "Crea tu mapa" at bounding box center [1081, 522] width 346 height 36
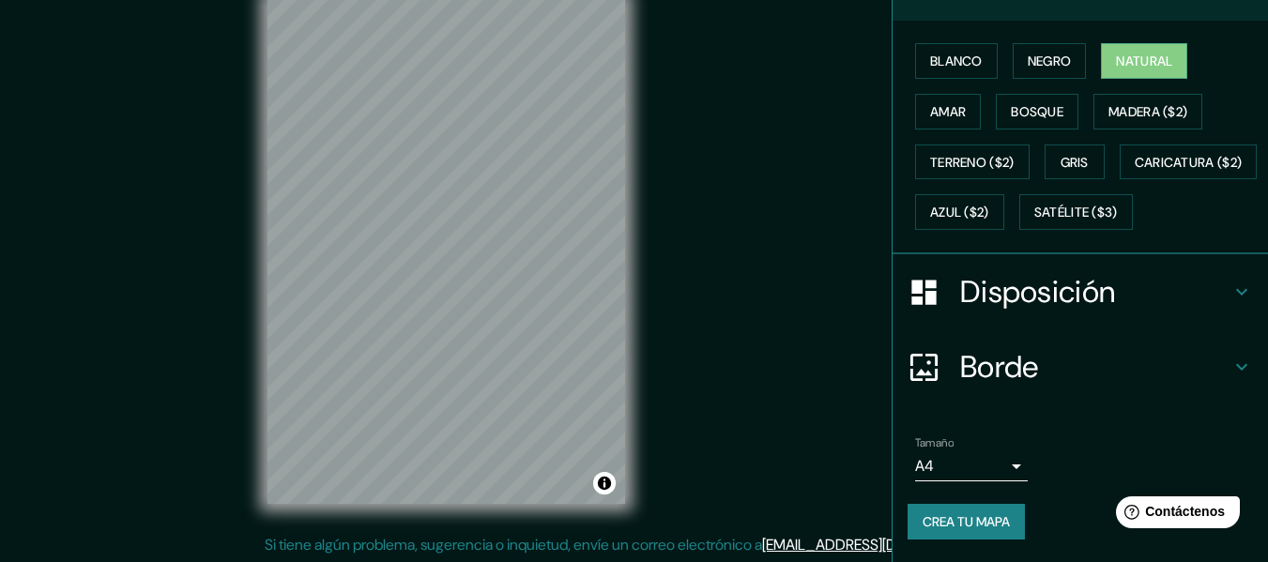
scroll to position [34, 0]
